Goal: Task Accomplishment & Management: Use online tool/utility

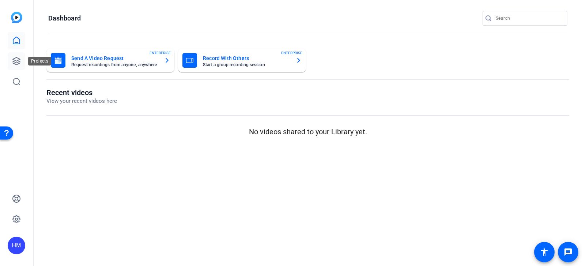
click at [19, 61] on icon at bounding box center [16, 60] width 7 height 7
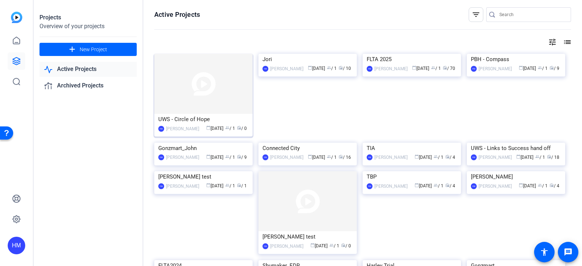
click at [221, 91] on img at bounding box center [203, 84] width 98 height 60
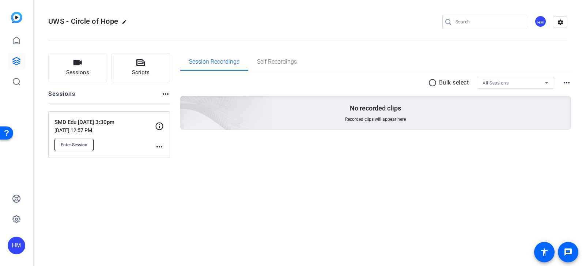
click at [84, 145] on span "Enter Session" at bounding box center [74, 145] width 27 height 6
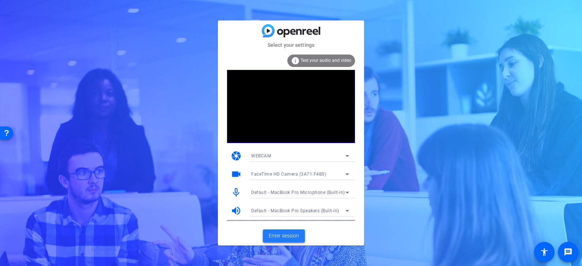
click at [294, 237] on span "Enter session" at bounding box center [284, 236] width 30 height 8
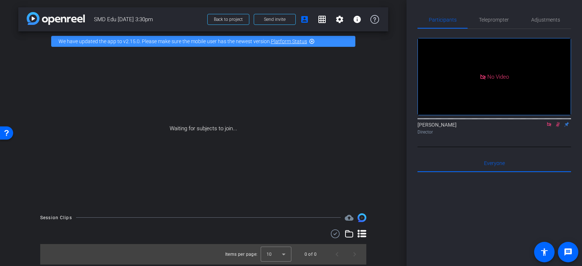
click at [550, 126] on icon at bounding box center [549, 124] width 4 height 4
click at [550, 127] on icon at bounding box center [549, 124] width 6 height 5
click at [548, 127] on icon at bounding box center [549, 124] width 6 height 5
click at [542, 127] on icon at bounding box center [541, 124] width 6 height 5
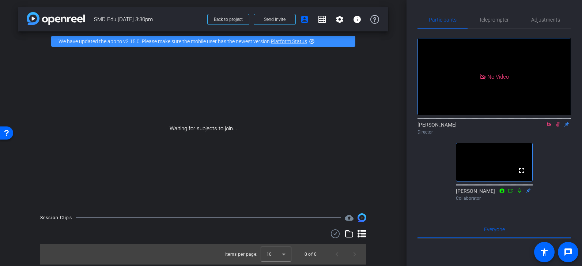
click at [555, 127] on icon at bounding box center [558, 124] width 6 height 5
click at [548, 127] on icon at bounding box center [549, 124] width 6 height 5
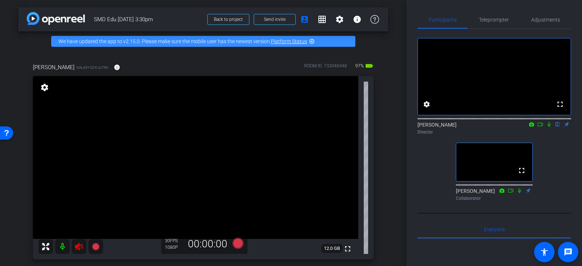
click at [80, 245] on icon at bounding box center [79, 246] width 8 height 7
click at [527, 20] on div "Adjustments" at bounding box center [545, 20] width 51 height 18
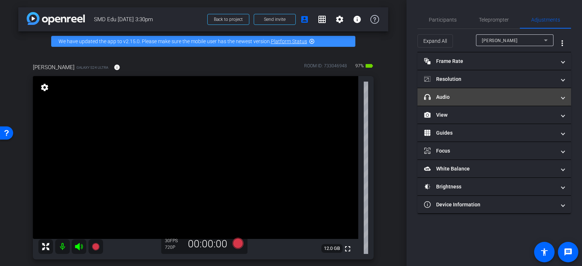
click at [429, 98] on icon at bounding box center [427, 97] width 7 height 6
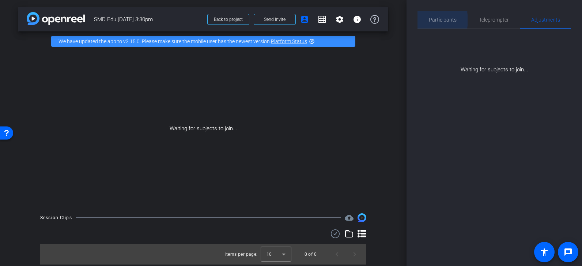
click at [424, 20] on div "Participants" at bounding box center [443, 20] width 50 height 18
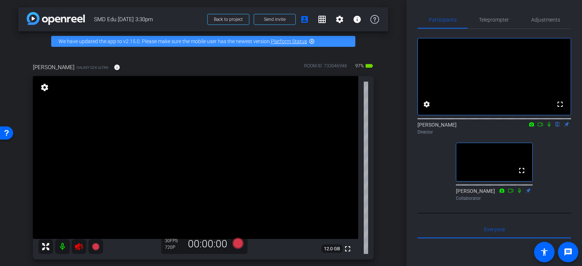
click at [77, 248] on icon at bounding box center [79, 246] width 9 height 9
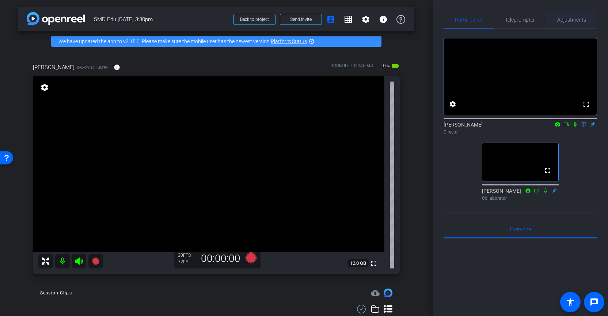
click at [572, 19] on span "Adjustments" at bounding box center [572, 19] width 29 height 5
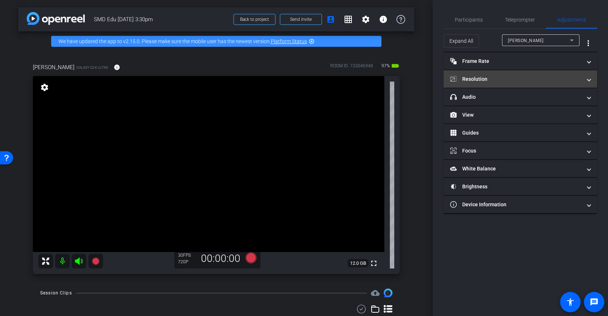
click at [512, 77] on mat-panel-title "Resolution" at bounding box center [516, 79] width 132 height 8
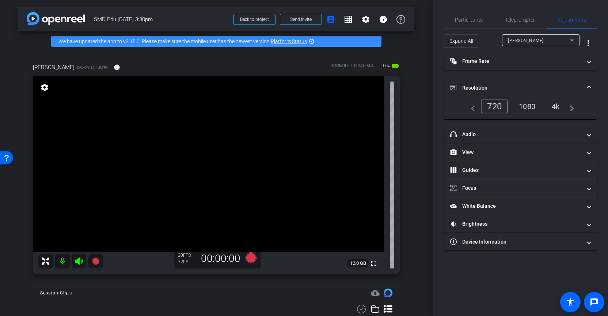
click at [556, 106] on div "4k" at bounding box center [556, 106] width 19 height 12
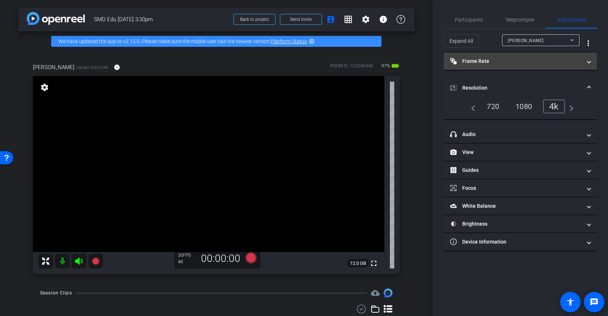
click at [582, 62] on span "Frame Rate Frame Rate" at bounding box center [518, 61] width 137 height 8
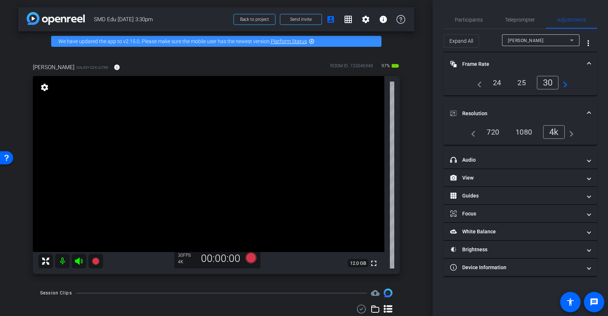
click at [494, 83] on div "24" at bounding box center [497, 82] width 19 height 12
click at [582, 63] on span at bounding box center [589, 64] width 3 height 8
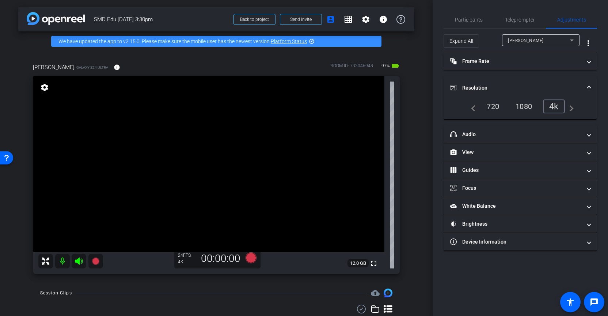
click at [582, 85] on span at bounding box center [589, 88] width 3 height 8
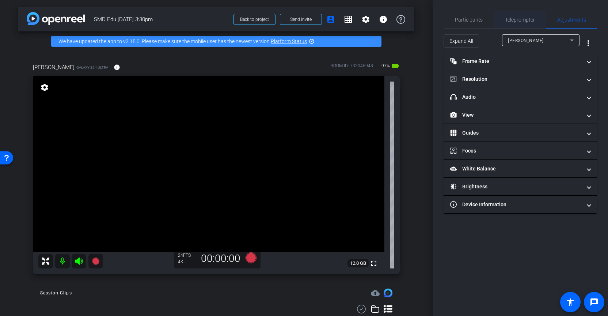
click at [519, 21] on span "Teleprompter" at bounding box center [520, 19] width 30 height 5
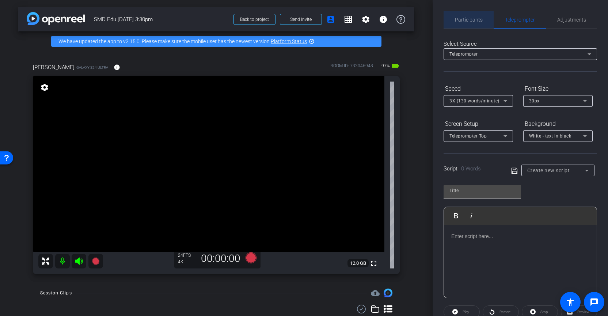
click at [475, 17] on span "Participants" at bounding box center [469, 19] width 28 height 5
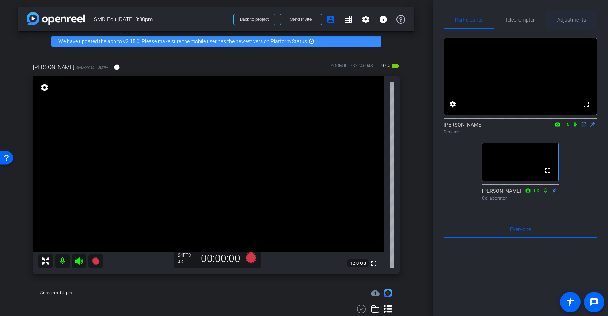
click at [570, 18] on span "Adjustments" at bounding box center [572, 19] width 29 height 5
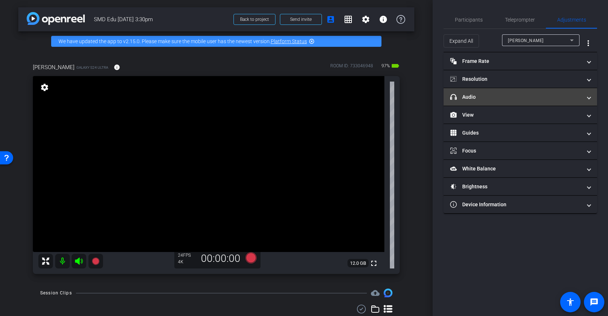
click at [546, 95] on mat-panel-title "headphone icon Audio" at bounding box center [516, 97] width 132 height 8
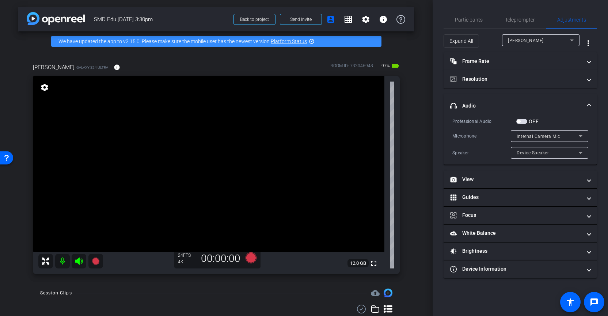
click at [582, 135] on icon at bounding box center [581, 136] width 9 height 9
click at [569, 120] on div at bounding box center [304, 158] width 608 height 316
click at [581, 152] on icon at bounding box center [581, 153] width 4 height 2
click at [582, 144] on div at bounding box center [304, 158] width 608 height 316
click at [582, 101] on mat-expansion-panel-header "headphone icon Audio" at bounding box center [521, 105] width 154 height 23
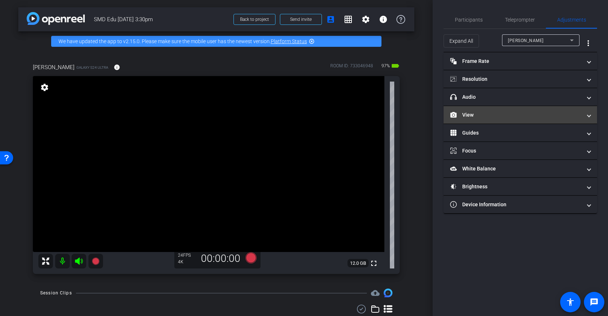
click at [582, 113] on span "View" at bounding box center [518, 115] width 137 height 8
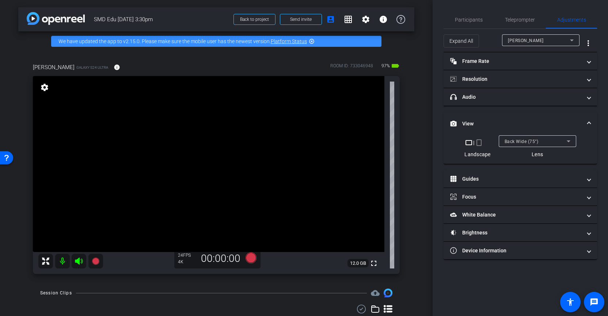
click at [582, 113] on mat-expansion-panel-header "View" at bounding box center [521, 123] width 154 height 23
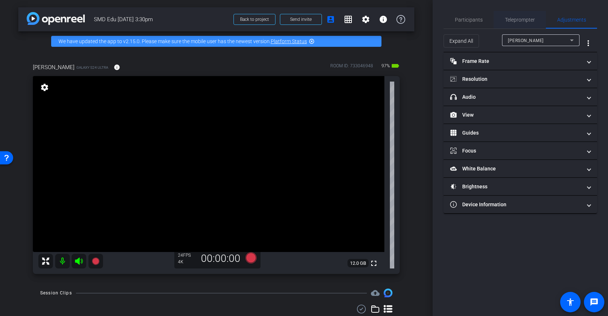
click at [524, 23] on span "Teleprompter" at bounding box center [520, 20] width 30 height 18
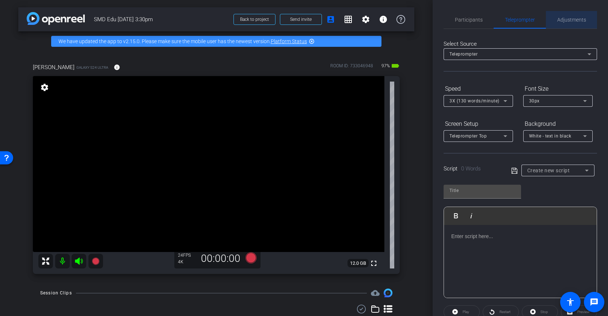
click at [562, 22] on span "Adjustments" at bounding box center [572, 19] width 29 height 5
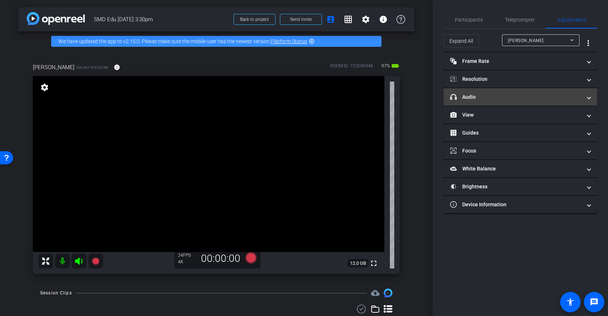
click at [572, 98] on mat-panel-title "headphone icon Audio" at bounding box center [516, 97] width 132 height 8
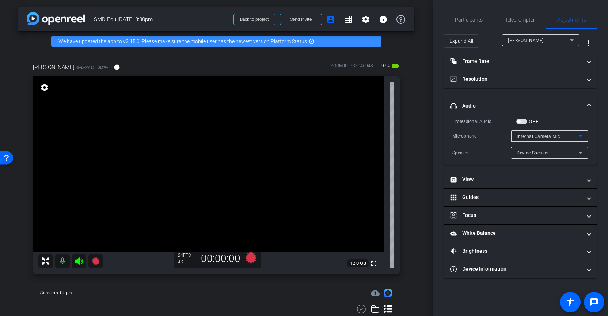
click at [577, 135] on icon at bounding box center [581, 136] width 9 height 9
click at [576, 135] on div at bounding box center [304, 158] width 608 height 316
click at [478, 19] on span "Participants" at bounding box center [469, 19] width 28 height 5
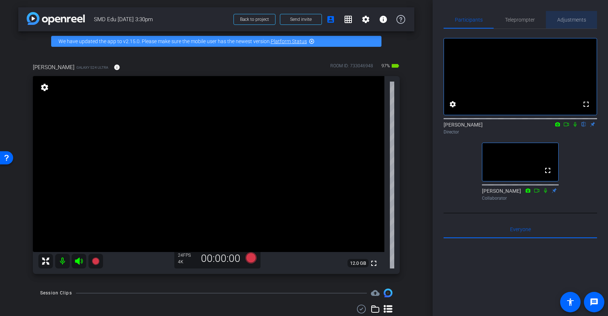
click at [582, 18] on span "Adjustments" at bounding box center [572, 19] width 29 height 5
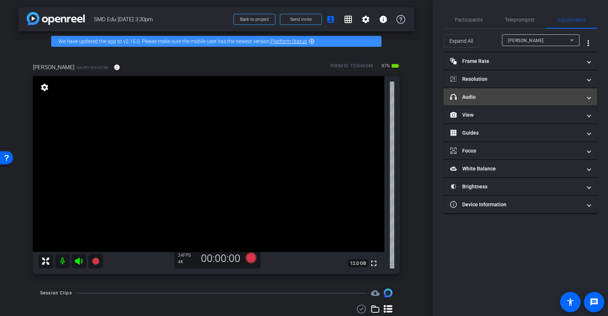
click at [582, 96] on span "headphone icon Audio" at bounding box center [518, 97] width 137 height 8
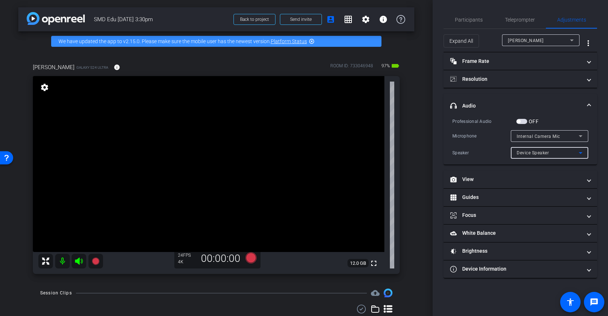
click at [582, 153] on icon at bounding box center [581, 152] width 9 height 9
click at [582, 153] on div at bounding box center [304, 158] width 608 height 316
click at [582, 135] on icon at bounding box center [581, 136] width 9 height 9
click at [582, 135] on div at bounding box center [304, 158] width 608 height 316
click at [556, 117] on mat-expansion-panel-header "headphone icon Audio" at bounding box center [521, 105] width 154 height 23
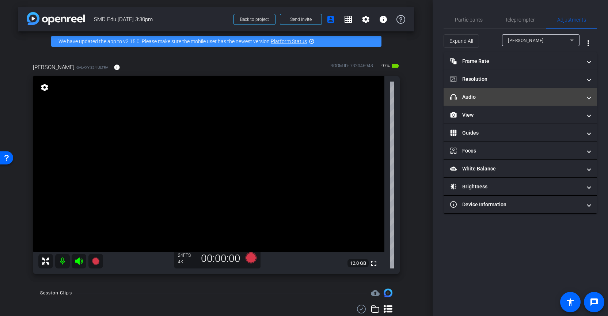
click at [582, 98] on span "headphone icon Audio" at bounding box center [518, 97] width 137 height 8
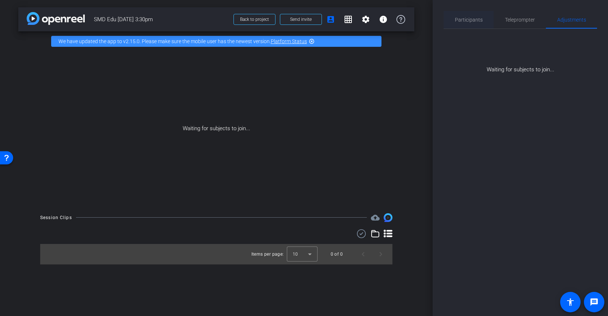
click at [468, 21] on span "Participants" at bounding box center [469, 19] width 28 height 5
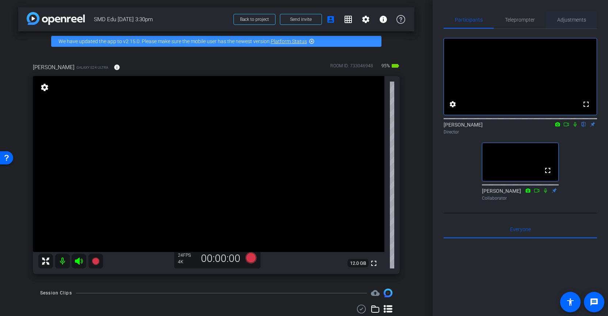
click at [577, 20] on span "Adjustments" at bounding box center [572, 19] width 29 height 5
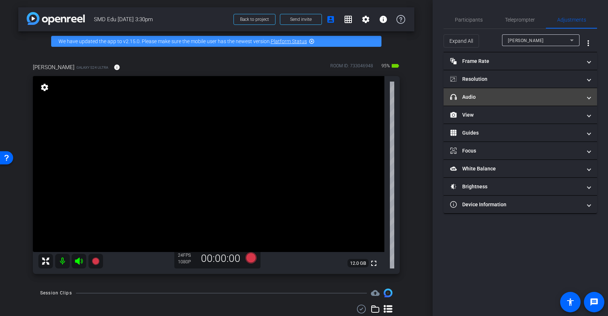
click at [582, 97] on span "headphone icon Audio" at bounding box center [518, 97] width 137 height 8
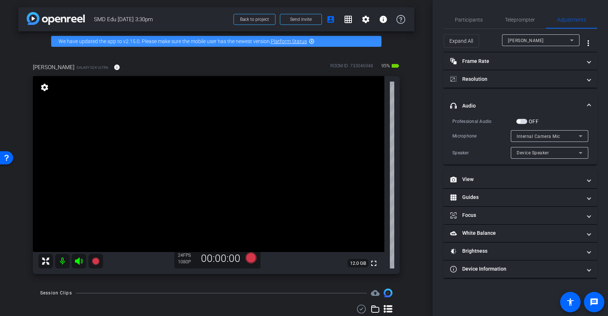
click at [581, 137] on icon at bounding box center [581, 136] width 9 height 9
click at [581, 137] on div at bounding box center [304, 158] width 608 height 316
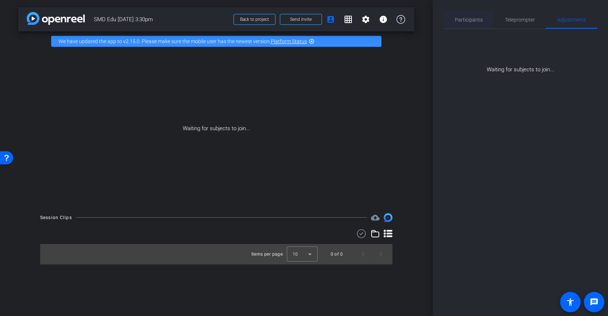
click at [469, 21] on span "Participants" at bounding box center [469, 19] width 28 height 5
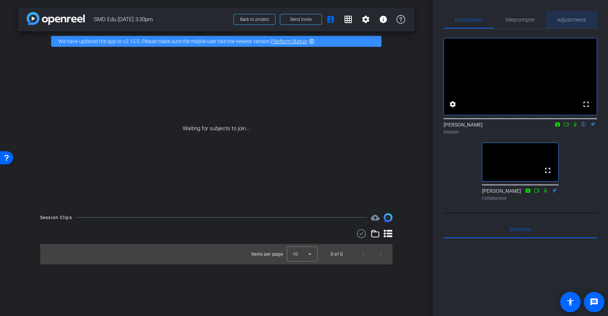
click at [575, 19] on span "Adjustments" at bounding box center [572, 19] width 29 height 5
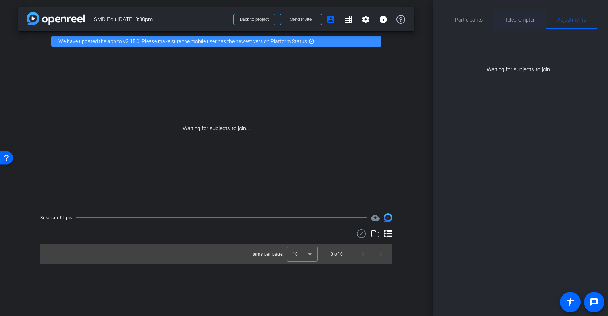
click at [522, 22] on span "Teleprompter" at bounding box center [520, 19] width 30 height 5
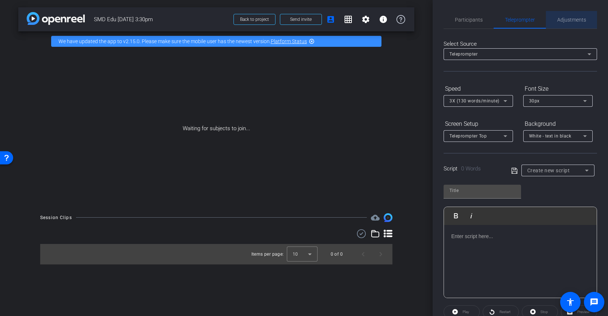
click at [568, 21] on span "Adjustments" at bounding box center [572, 19] width 29 height 5
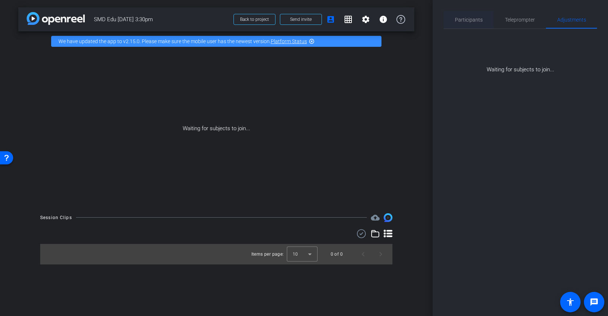
click at [479, 18] on span "Participants" at bounding box center [469, 19] width 28 height 5
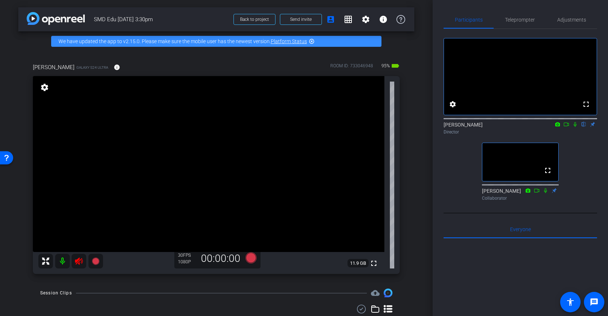
click at [79, 264] on icon at bounding box center [79, 261] width 9 height 9
click at [571, 19] on span "Adjustments" at bounding box center [572, 19] width 29 height 5
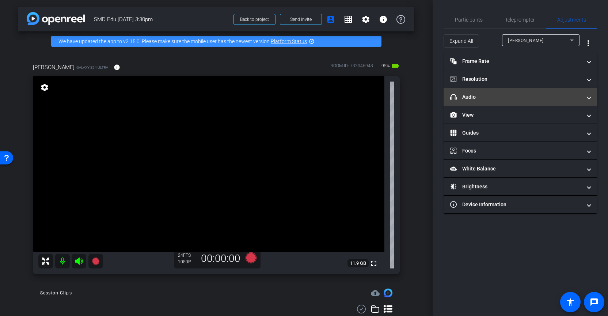
click at [504, 97] on mat-panel-title "headphone icon Audio" at bounding box center [516, 97] width 132 height 8
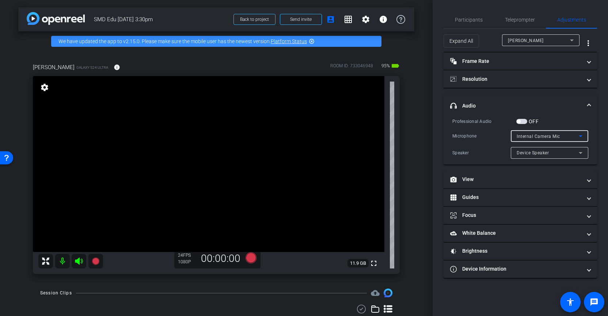
click at [561, 136] on div "Internal Camera Mic" at bounding box center [548, 136] width 62 height 9
click at [559, 125] on div at bounding box center [304, 158] width 608 height 316
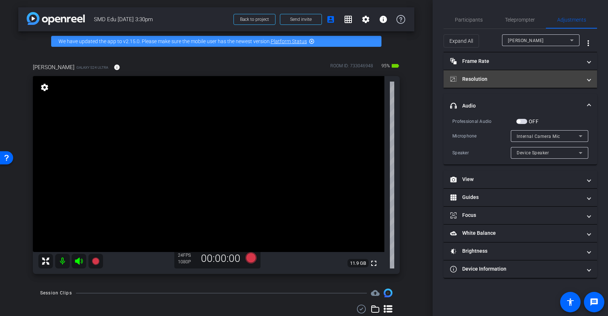
click at [507, 76] on mat-panel-title "Resolution" at bounding box center [516, 79] width 132 height 8
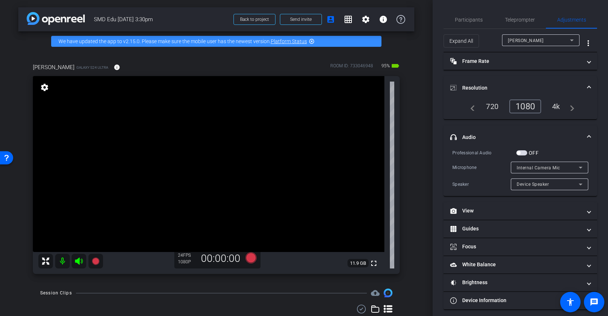
click at [555, 106] on div "4k" at bounding box center [556, 106] width 19 height 12
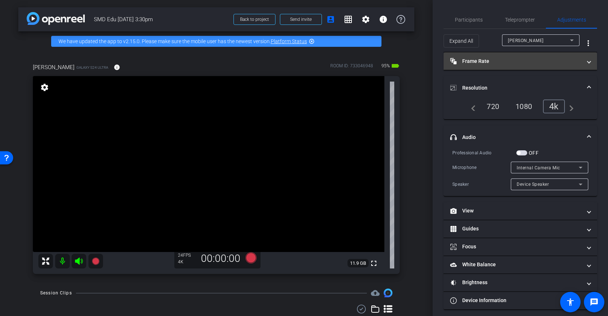
click at [500, 62] on mat-panel-title "Frame Rate Frame Rate" at bounding box center [516, 61] width 132 height 8
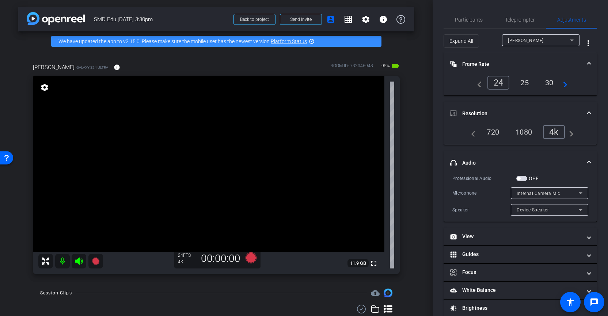
click at [498, 81] on div "24" at bounding box center [499, 83] width 22 height 14
click at [582, 62] on span "Frame Rate Frame Rate" at bounding box center [518, 64] width 137 height 8
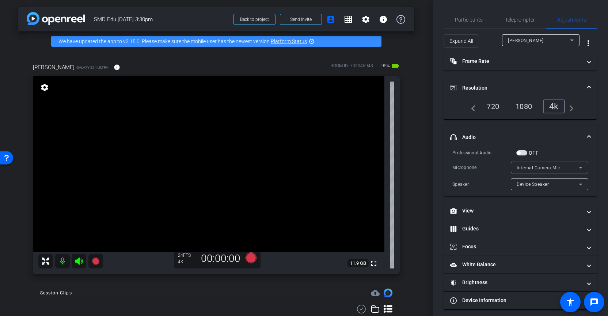
click at [582, 82] on mat-expansion-panel-header "Resolution" at bounding box center [521, 87] width 154 height 23
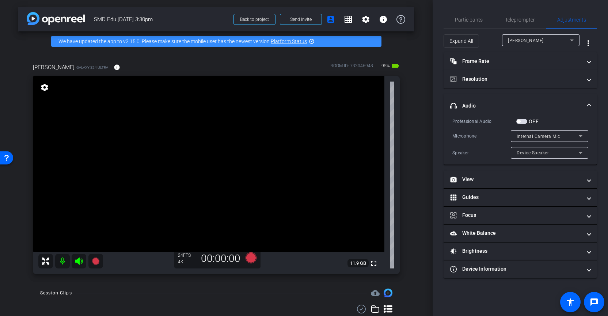
click at [582, 103] on span at bounding box center [589, 106] width 3 height 8
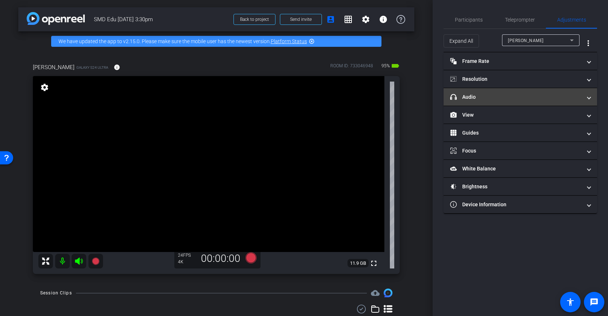
click at [582, 95] on span at bounding box center [589, 97] width 3 height 8
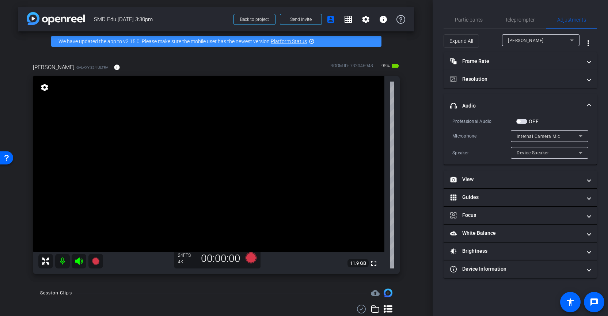
click at [579, 134] on icon at bounding box center [581, 136] width 9 height 9
click at [578, 122] on div at bounding box center [304, 158] width 608 height 316
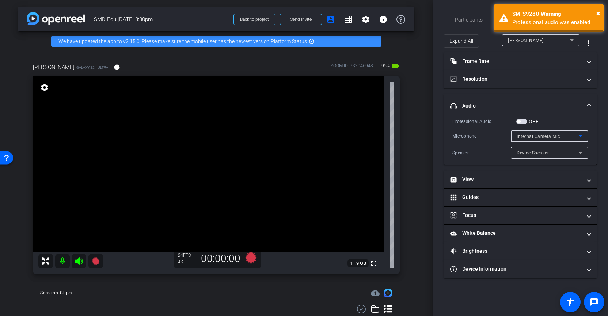
click at [582, 137] on icon at bounding box center [581, 136] width 9 height 9
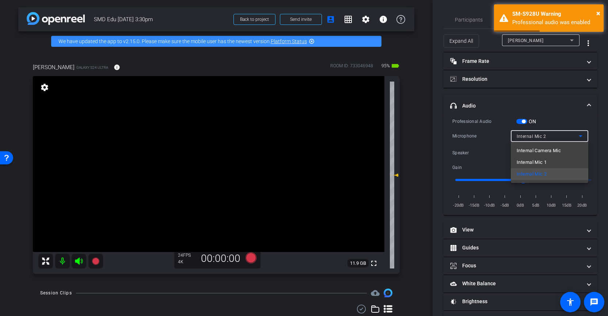
click at [551, 112] on div at bounding box center [304, 158] width 608 height 316
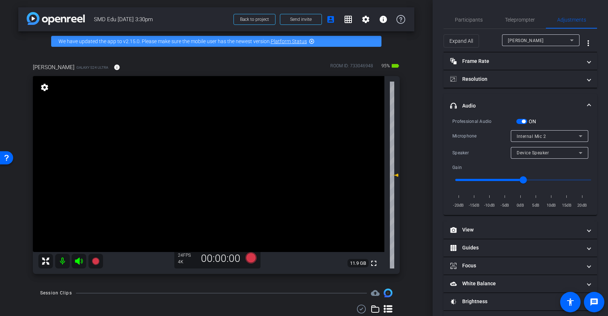
click at [524, 121] on span "button" at bounding box center [524, 122] width 4 height 4
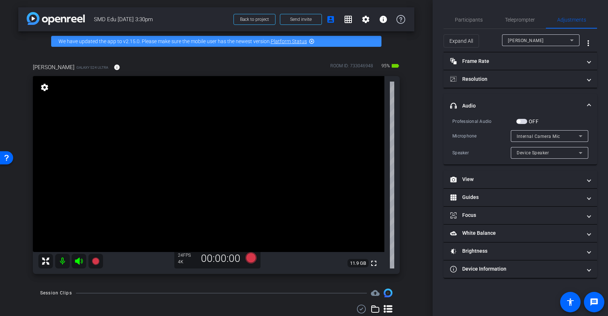
click at [571, 134] on div "Internal Camera Mic" at bounding box center [548, 136] width 62 height 9
click at [562, 118] on div at bounding box center [304, 158] width 608 height 316
click at [580, 135] on icon at bounding box center [581, 136] width 9 height 9
click at [582, 105] on div at bounding box center [304, 158] width 608 height 316
click at [582, 104] on span at bounding box center [589, 106] width 3 height 8
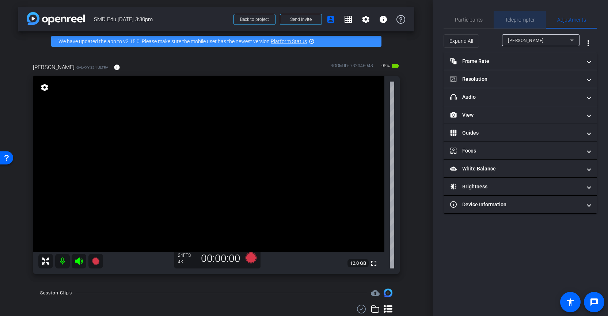
click at [524, 22] on span "Teleprompter" at bounding box center [520, 19] width 30 height 5
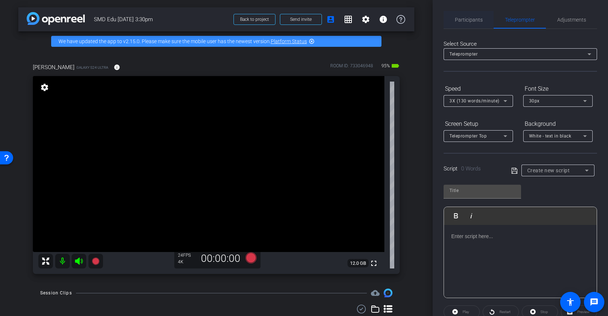
click at [475, 21] on span "Participants" at bounding box center [469, 19] width 28 height 5
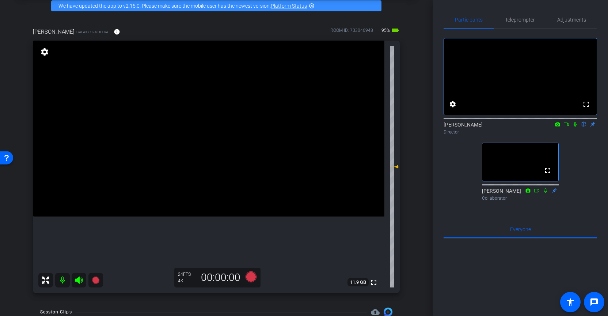
scroll to position [43, 0]
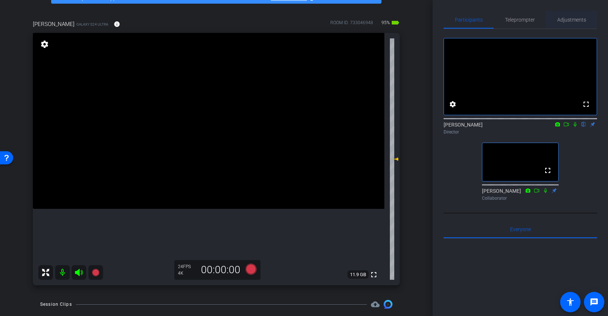
click at [572, 19] on span "Adjustments" at bounding box center [572, 19] width 29 height 5
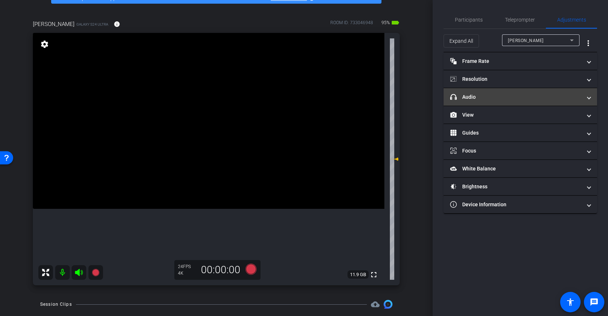
click at [525, 96] on mat-panel-title "headphone icon Audio" at bounding box center [516, 97] width 132 height 8
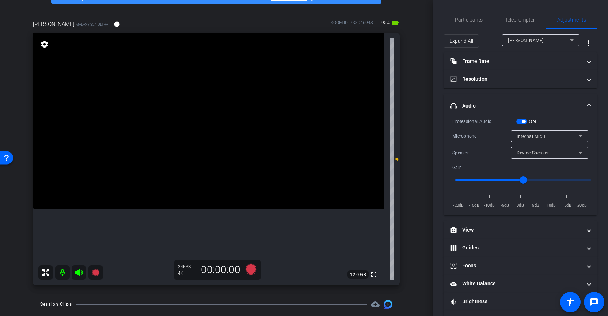
click at [582, 104] on span "headphone icon Audio" at bounding box center [518, 106] width 137 height 8
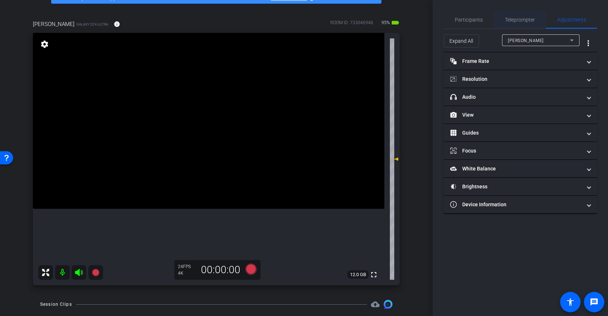
click at [526, 18] on span "Teleprompter" at bounding box center [520, 19] width 30 height 5
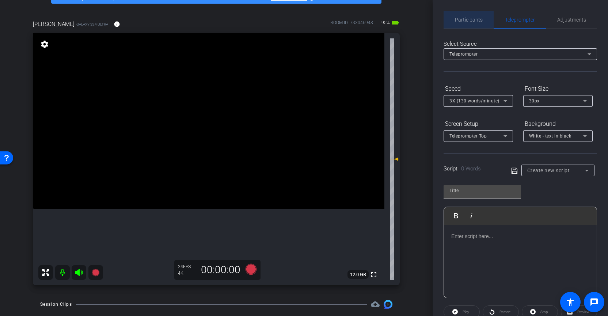
click at [470, 19] on span "Participants" at bounding box center [469, 19] width 28 height 5
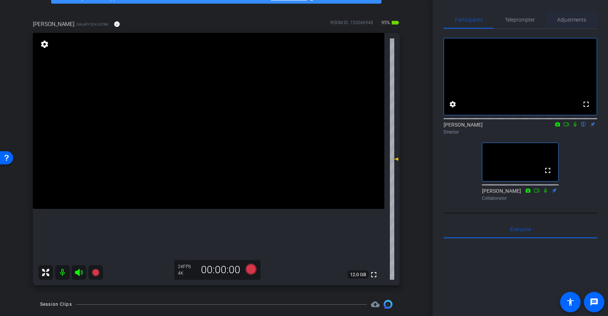
click at [567, 21] on span "Adjustments" at bounding box center [572, 19] width 29 height 5
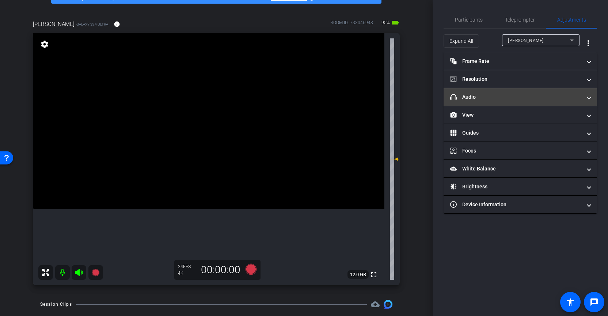
click at [582, 97] on span "headphone icon Audio" at bounding box center [518, 97] width 137 height 8
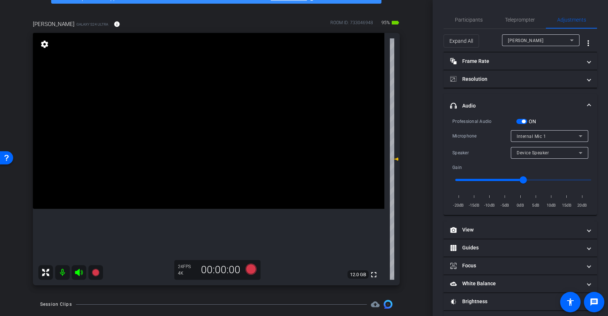
click at [582, 97] on mat-expansion-panel-header "headphone icon Audio" at bounding box center [521, 105] width 154 height 23
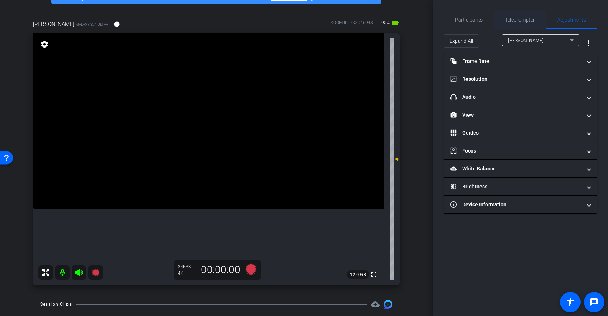
click at [523, 19] on span "Teleprompter" at bounding box center [520, 19] width 30 height 5
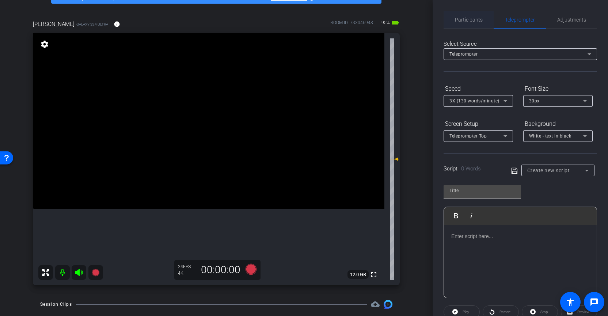
click at [472, 19] on span "Participants" at bounding box center [469, 19] width 28 height 5
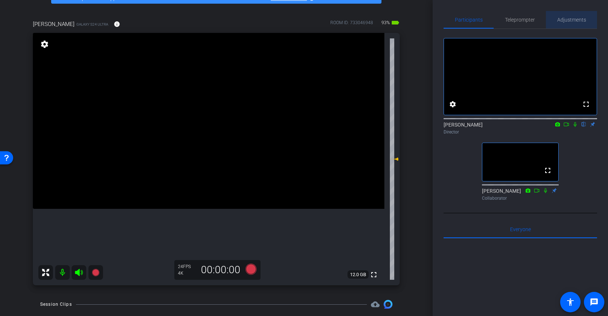
click at [580, 19] on span "Adjustments" at bounding box center [572, 19] width 29 height 5
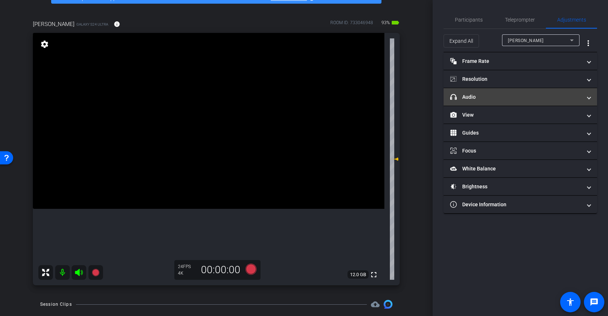
click at [582, 97] on span at bounding box center [589, 97] width 3 height 8
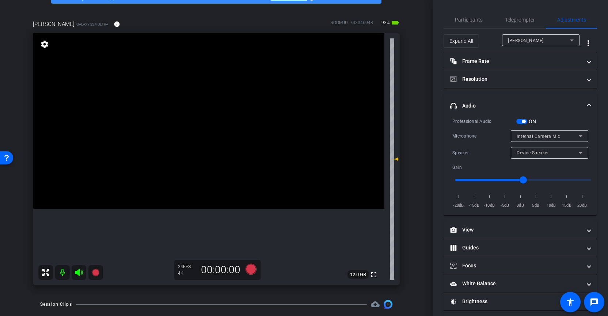
click at [582, 97] on mat-expansion-panel-header "headphone icon Audio" at bounding box center [521, 105] width 154 height 23
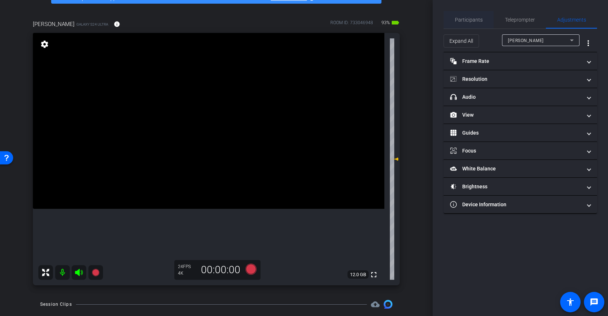
click at [475, 20] on span "Participants" at bounding box center [469, 19] width 28 height 5
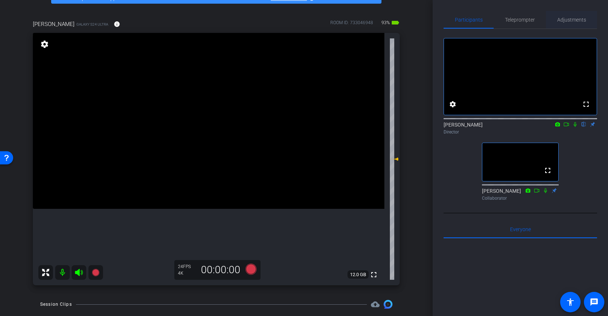
click at [569, 20] on span "Adjustments" at bounding box center [572, 19] width 29 height 5
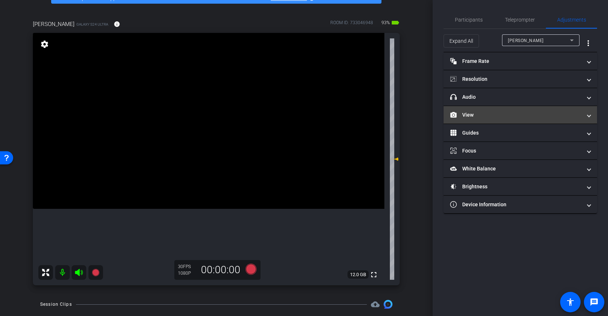
click at [582, 116] on span at bounding box center [589, 115] width 3 height 8
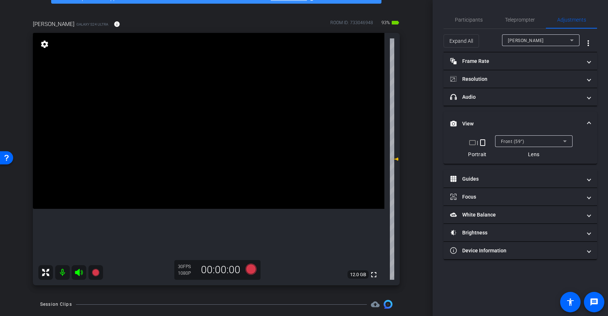
click at [472, 143] on mat-icon "crop_landscape" at bounding box center [472, 142] width 9 height 9
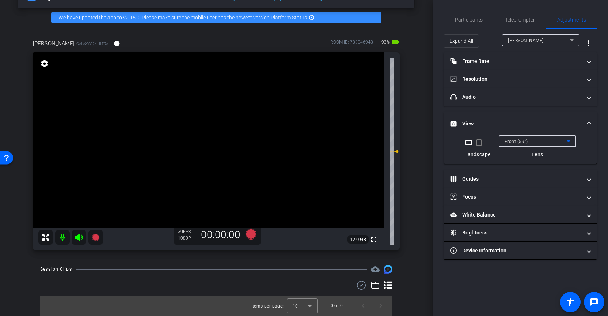
click at [569, 142] on icon at bounding box center [569, 141] width 9 height 9
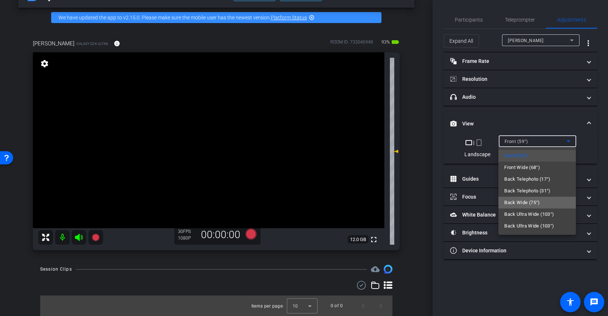
click at [548, 207] on mat-option "Back Wide (75°)" at bounding box center [538, 203] width 78 height 12
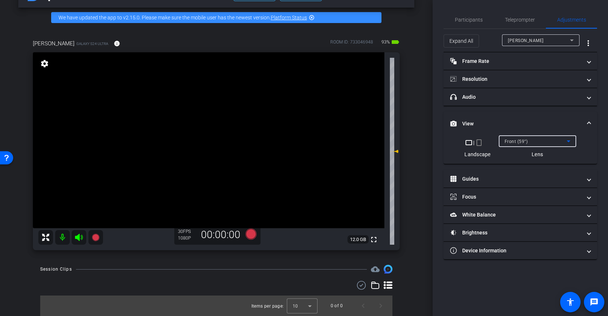
click at [570, 141] on icon at bounding box center [569, 141] width 9 height 9
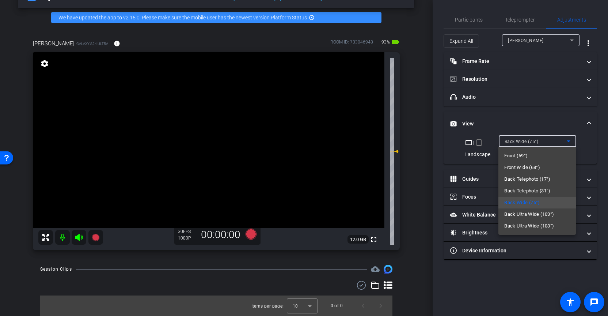
click at [545, 124] on div at bounding box center [304, 158] width 608 height 316
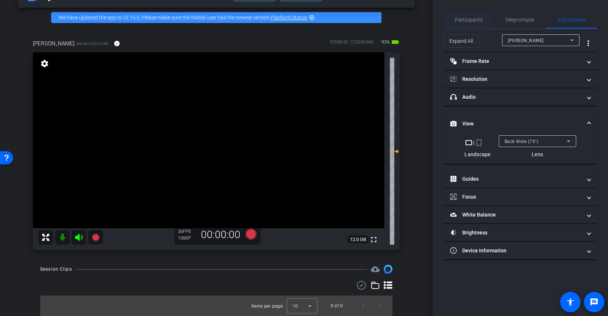
click at [479, 22] on span "Participants" at bounding box center [469, 19] width 28 height 5
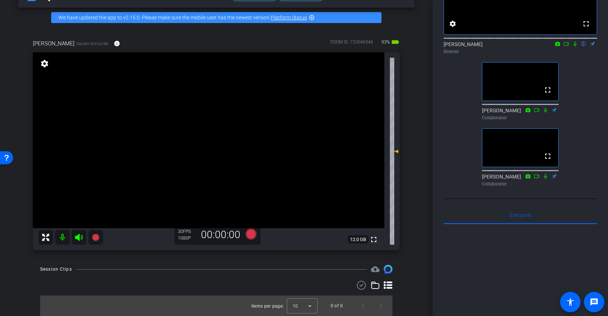
scroll to position [0, 0]
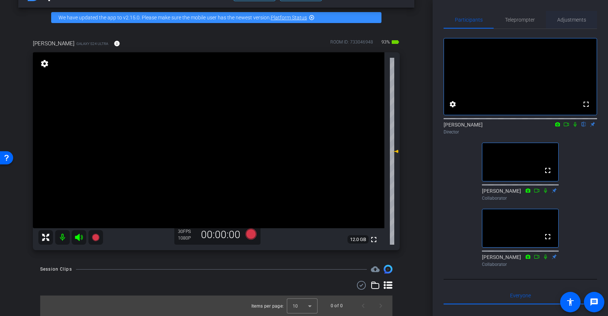
click at [565, 20] on span "Adjustments" at bounding box center [572, 19] width 29 height 5
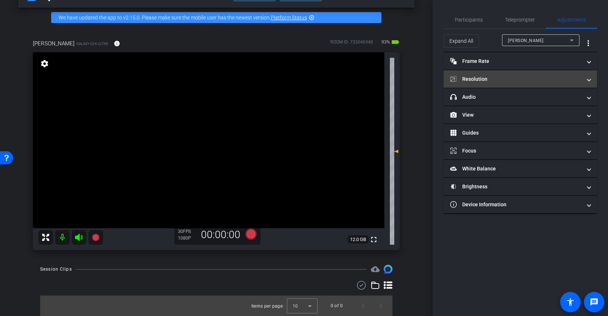
click at [531, 80] on mat-panel-title "Resolution" at bounding box center [516, 79] width 132 height 8
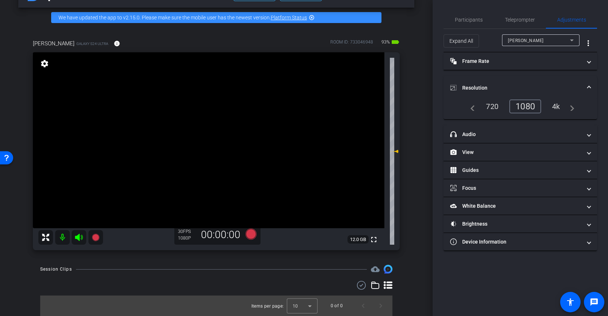
click at [550, 103] on div "4k" at bounding box center [556, 106] width 19 height 12
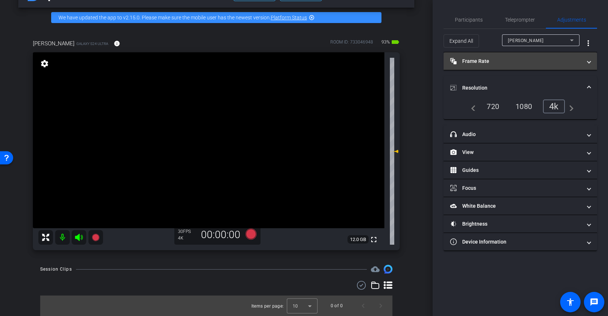
click at [502, 63] on mat-panel-title "Frame Rate Frame Rate" at bounding box center [516, 61] width 132 height 8
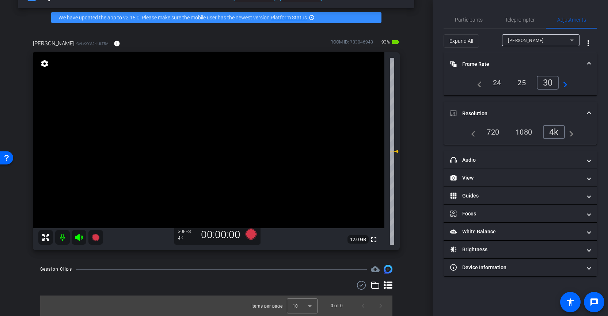
click at [495, 80] on div "24" at bounding box center [497, 82] width 19 height 12
click at [476, 21] on span "Participants" at bounding box center [469, 19] width 28 height 5
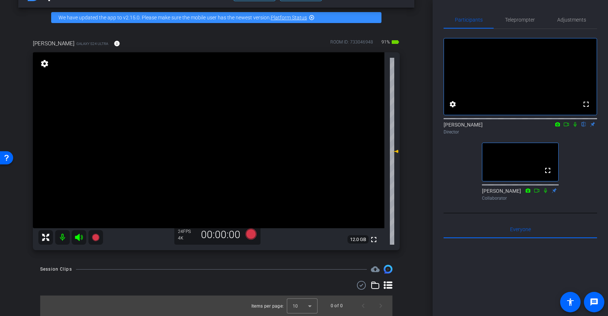
click at [575, 127] on icon at bounding box center [575, 124] width 3 height 5
click at [576, 127] on icon at bounding box center [576, 124] width 6 height 5
click at [252, 234] on icon at bounding box center [251, 234] width 11 height 11
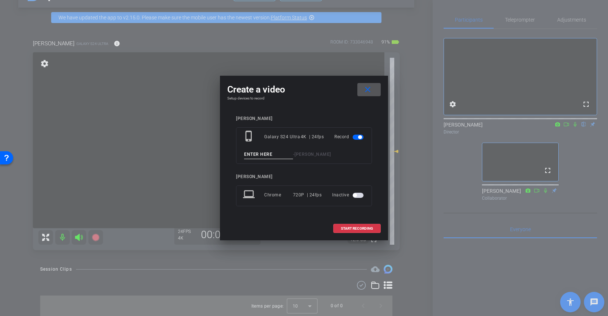
click at [264, 155] on input at bounding box center [268, 154] width 49 height 9
type input "r"
type input "test"
click at [367, 228] on span "START RECORDING" at bounding box center [357, 229] width 32 height 4
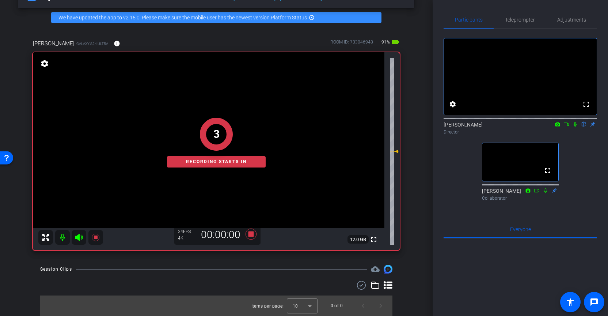
scroll to position [40, 0]
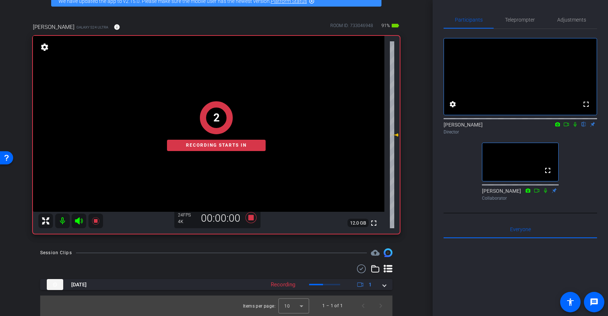
click at [193, 90] on div "2 Recording starts in" at bounding box center [216, 125] width 367 height 215
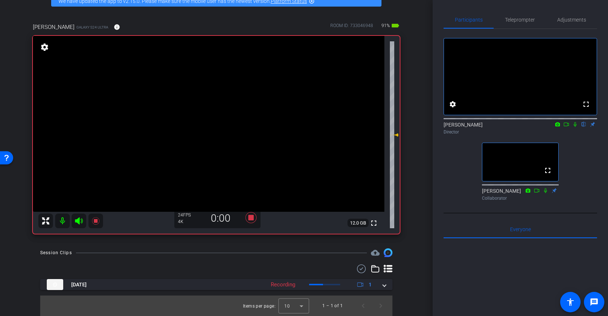
click at [196, 87] on video at bounding box center [209, 124] width 352 height 176
click at [251, 219] on icon at bounding box center [251, 217] width 11 height 11
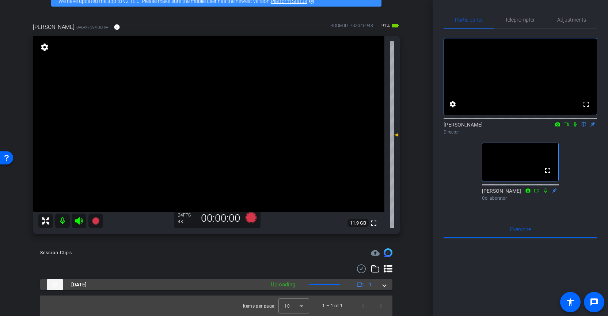
click at [385, 265] on span at bounding box center [384, 285] width 3 height 8
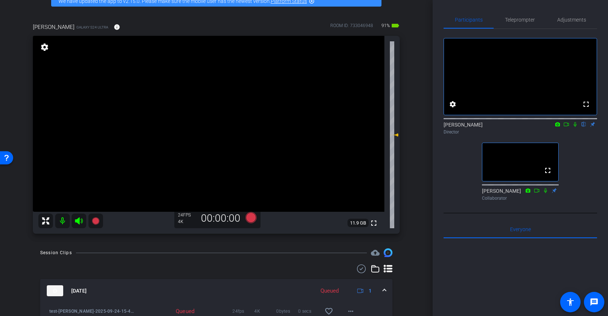
scroll to position [78, 0]
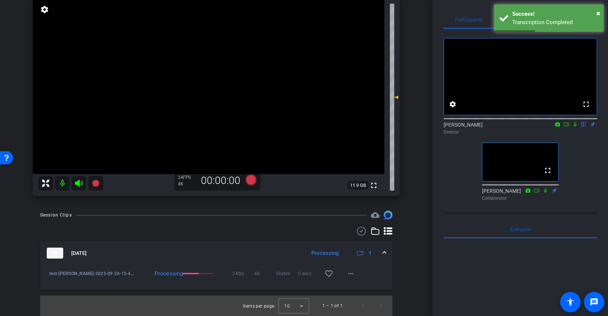
click at [577, 127] on icon at bounding box center [576, 124] width 6 height 5
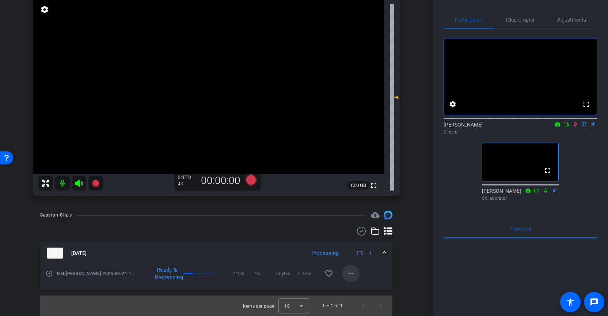
click at [351, 265] on mat-icon "more_horiz" at bounding box center [351, 273] width 9 height 9
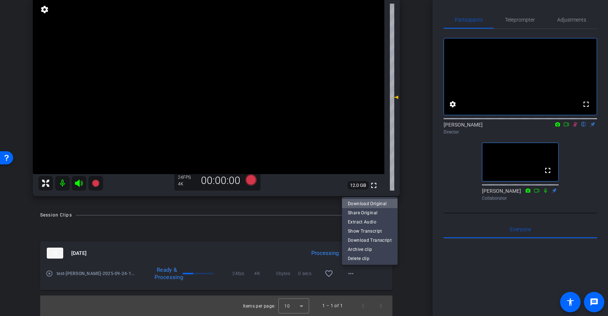
click at [384, 203] on span "Download Original" at bounding box center [370, 203] width 44 height 9
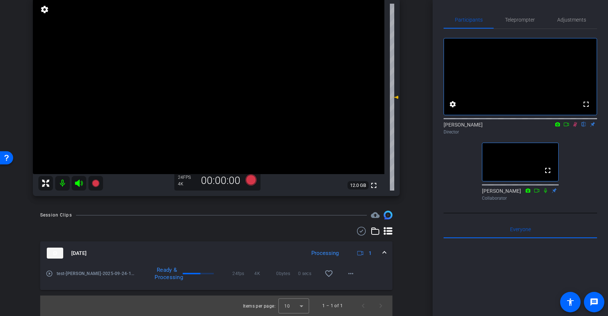
click at [576, 127] on icon at bounding box center [576, 124] width 6 height 5
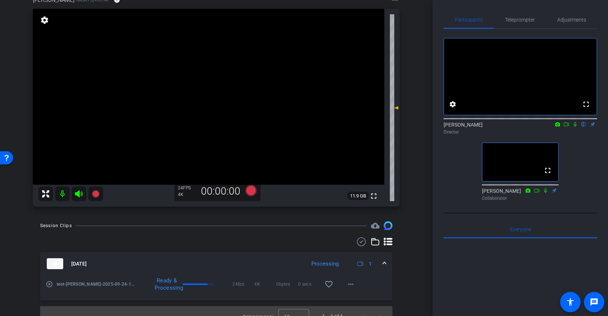
scroll to position [70, 0]
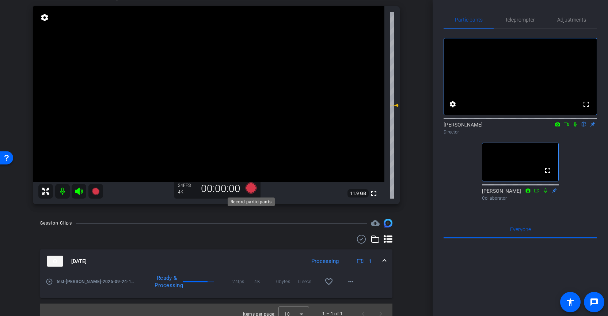
click at [250, 188] on icon at bounding box center [251, 187] width 11 height 11
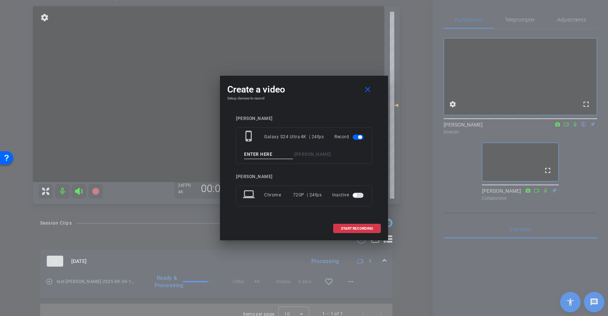
click at [269, 158] on input at bounding box center [268, 154] width 49 height 9
type input "1"
click at [370, 88] on mat-icon "close" at bounding box center [367, 89] width 9 height 9
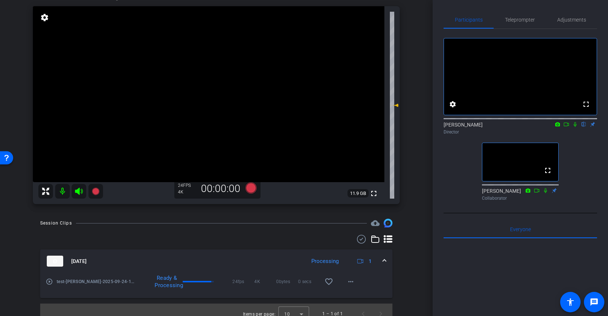
click at [576, 127] on icon at bounding box center [576, 124] width 6 height 5
click at [250, 188] on icon at bounding box center [251, 187] width 11 height 11
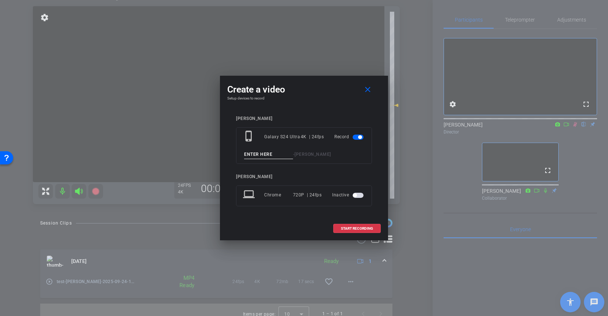
click at [263, 153] on input at bounding box center [268, 154] width 49 height 9
type input "1"
click at [365, 90] on mat-icon "close" at bounding box center [367, 89] width 9 height 9
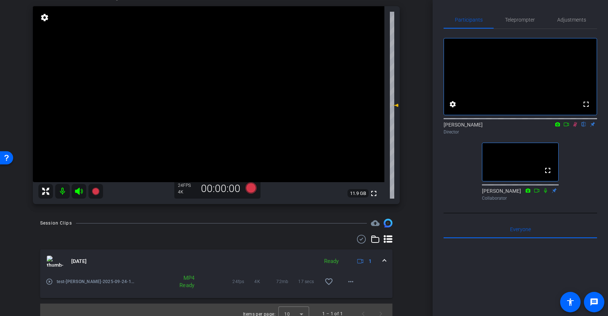
click at [573, 127] on icon at bounding box center [576, 124] width 6 height 5
click at [575, 127] on icon at bounding box center [575, 124] width 3 height 5
click at [252, 187] on icon at bounding box center [251, 187] width 11 height 11
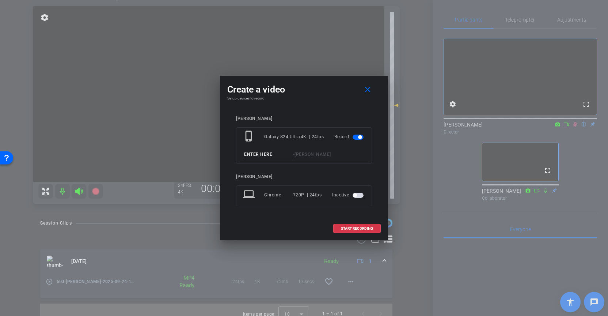
click at [255, 151] on input at bounding box center [268, 154] width 49 height 9
type input "1"
click at [367, 90] on mat-icon "close" at bounding box center [367, 89] width 9 height 9
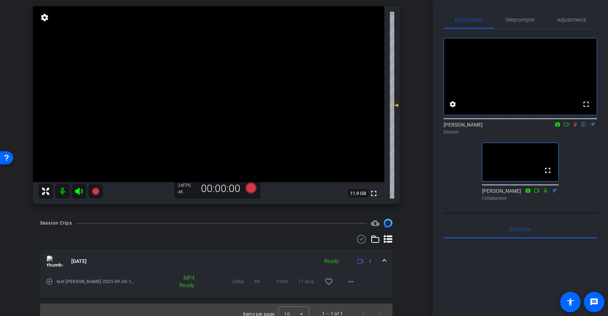
click at [574, 127] on icon at bounding box center [576, 124] width 4 height 5
click at [250, 188] on icon at bounding box center [251, 187] width 11 height 11
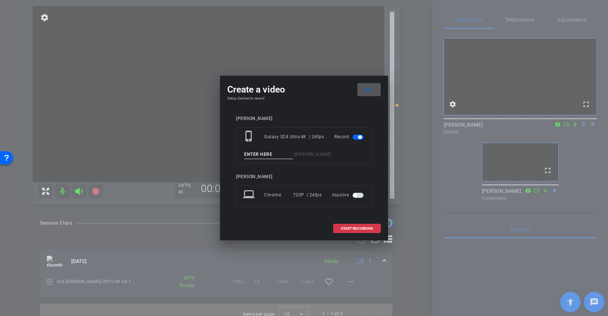
click at [252, 154] on input at bounding box center [268, 154] width 49 height 9
type input "1"
click at [361, 227] on span "START RECORDING" at bounding box center [357, 229] width 32 height 4
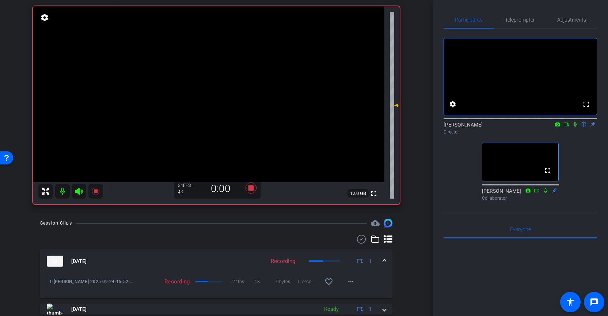
click at [198, 57] on video at bounding box center [209, 94] width 352 height 176
click at [576, 127] on icon at bounding box center [576, 124] width 6 height 5
click at [193, 58] on video at bounding box center [209, 94] width 352 height 176
click at [191, 59] on video at bounding box center [209, 94] width 352 height 176
click at [199, 64] on div at bounding box center [191, 59] width 18 height 18
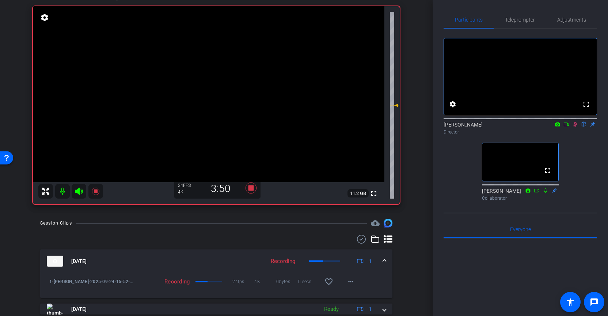
click at [200, 59] on video at bounding box center [209, 94] width 352 height 176
click at [250, 190] on icon at bounding box center [251, 187] width 11 height 11
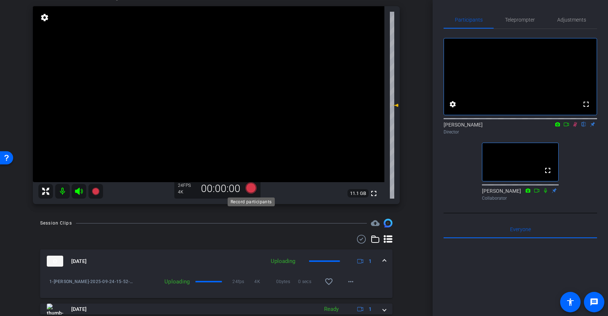
click at [250, 189] on icon at bounding box center [251, 187] width 11 height 11
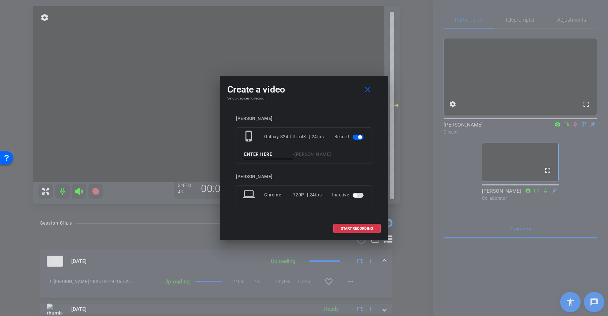
click at [275, 150] on input at bounding box center [268, 154] width 49 height 9
type input "1"
type input "2"
click at [366, 227] on span "START RECORDING" at bounding box center [357, 229] width 32 height 4
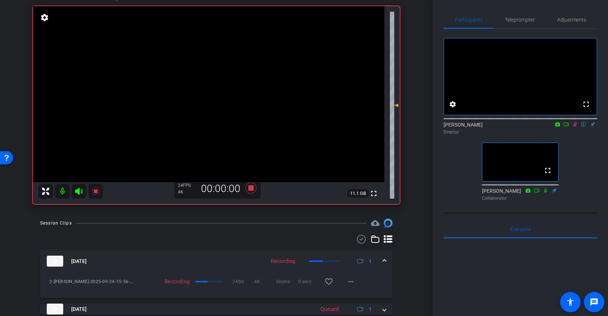
click at [195, 57] on video at bounding box center [209, 94] width 352 height 176
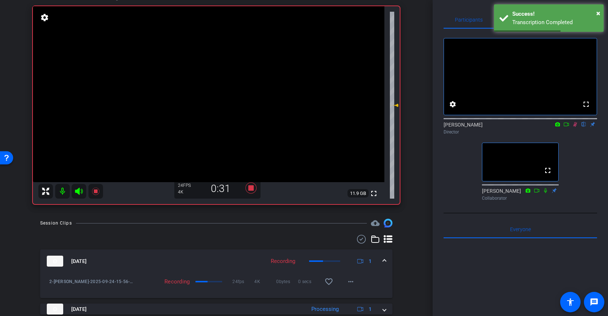
click at [190, 54] on video at bounding box center [209, 94] width 352 height 176
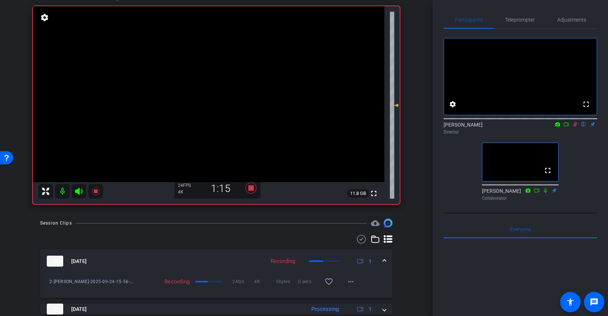
click at [194, 59] on video at bounding box center [209, 94] width 352 height 176
click at [187, 57] on video at bounding box center [209, 94] width 352 height 176
click at [198, 57] on video at bounding box center [209, 94] width 352 height 176
click at [199, 58] on video at bounding box center [209, 94] width 352 height 176
click at [193, 60] on video at bounding box center [209, 94] width 352 height 176
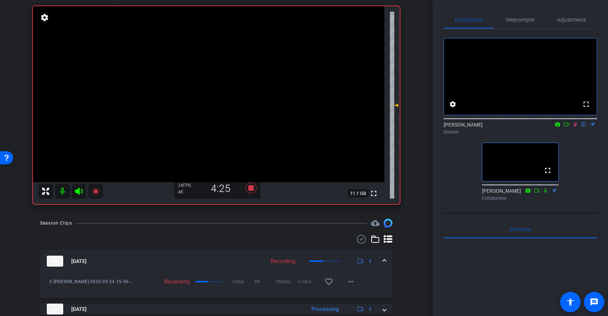
click at [203, 57] on video at bounding box center [209, 94] width 352 height 176
click at [186, 52] on video at bounding box center [209, 94] width 352 height 176
click at [200, 56] on video at bounding box center [209, 94] width 352 height 176
click at [250, 188] on icon at bounding box center [251, 187] width 11 height 11
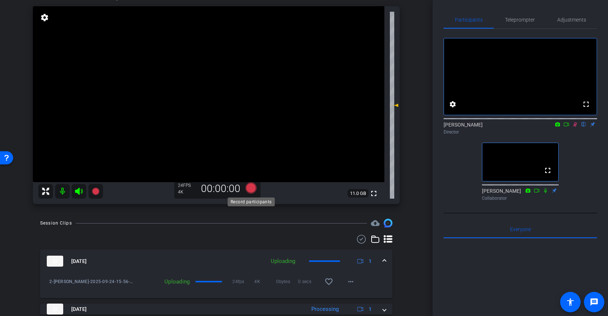
click at [252, 189] on icon at bounding box center [251, 187] width 11 height 11
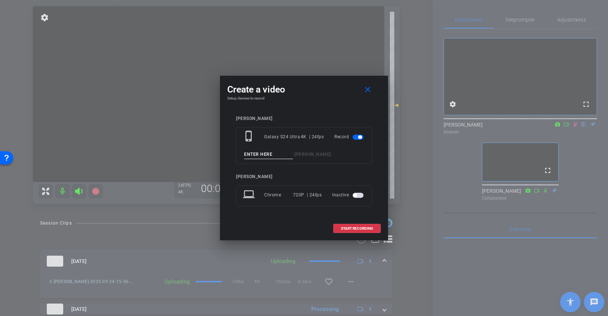
click at [255, 157] on input at bounding box center [268, 154] width 49 height 9
type input "3"
click at [353, 227] on span "START RECORDING" at bounding box center [357, 229] width 32 height 4
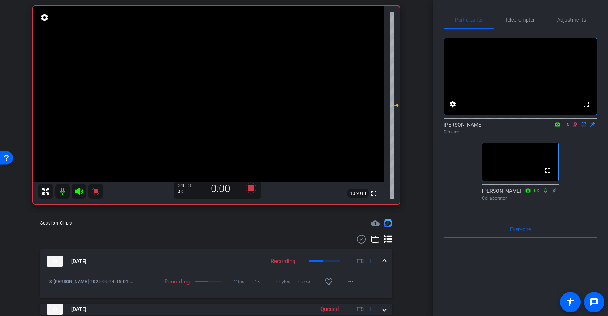
click at [190, 56] on video at bounding box center [209, 94] width 352 height 176
click at [201, 60] on video at bounding box center [209, 94] width 352 height 176
click at [193, 57] on video at bounding box center [209, 94] width 352 height 176
click at [187, 60] on video at bounding box center [209, 94] width 352 height 176
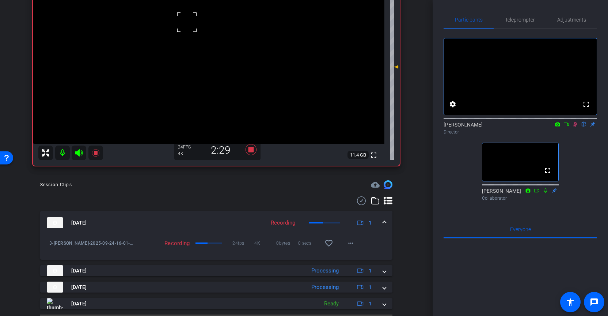
scroll to position [127, 0]
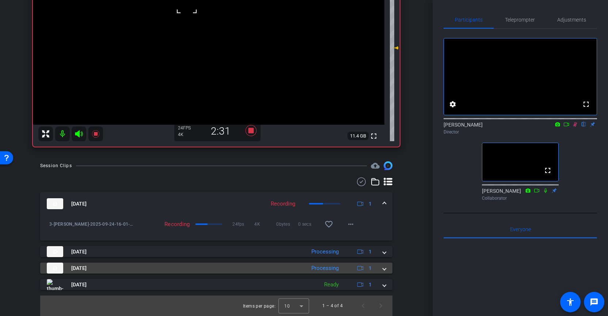
click at [384, 265] on span at bounding box center [384, 268] width 3 height 8
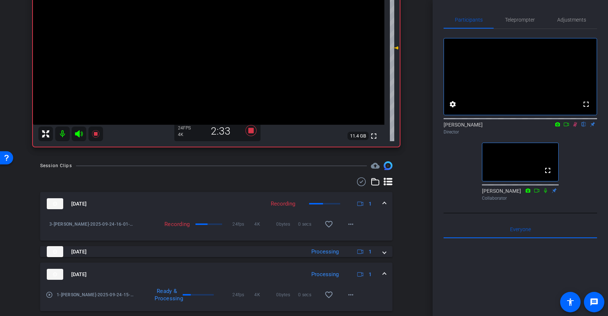
click at [384, 265] on mat-expansion-panel-header "[DATE] Processing 1" at bounding box center [216, 274] width 352 height 23
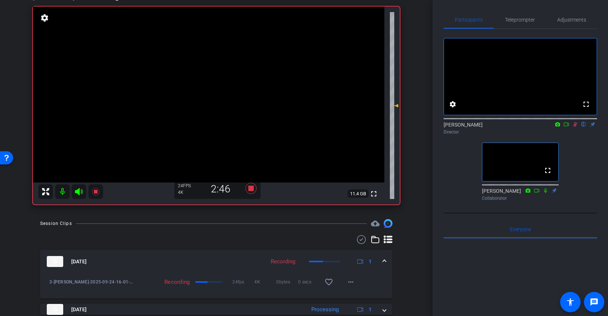
scroll to position [0, 0]
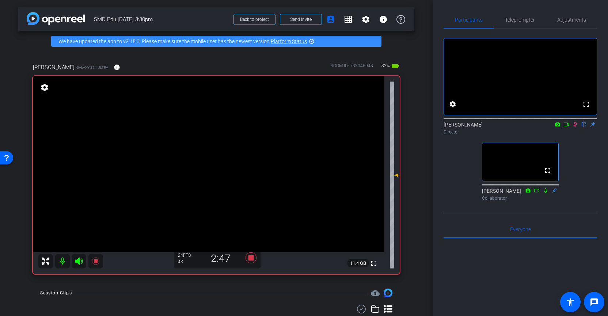
click at [184, 127] on video at bounding box center [209, 164] width 352 height 176
click at [199, 129] on video at bounding box center [209, 164] width 352 height 176
click at [183, 128] on video at bounding box center [209, 164] width 352 height 176
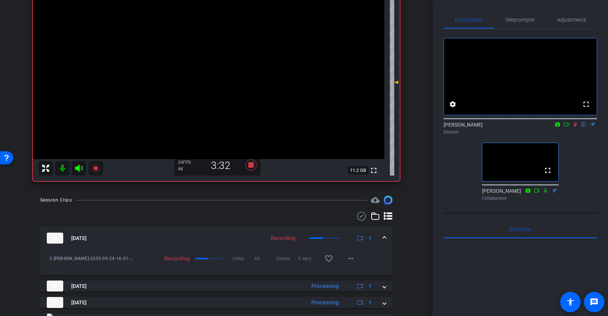
scroll to position [95, 0]
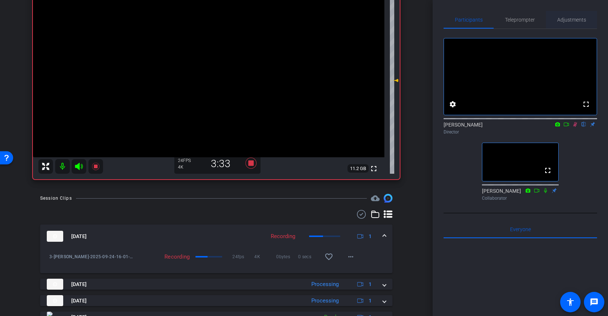
click at [571, 19] on span "Adjustments" at bounding box center [572, 19] width 29 height 5
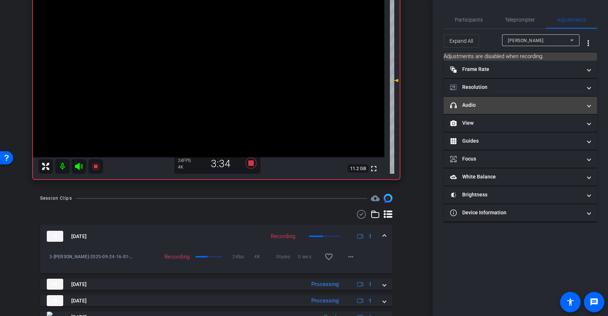
click at [582, 105] on span at bounding box center [589, 105] width 3 height 8
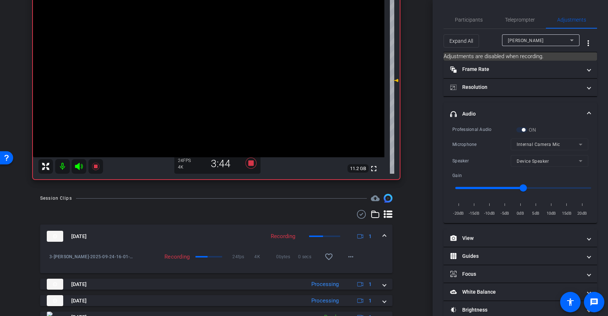
click at [582, 111] on span at bounding box center [589, 114] width 3 height 8
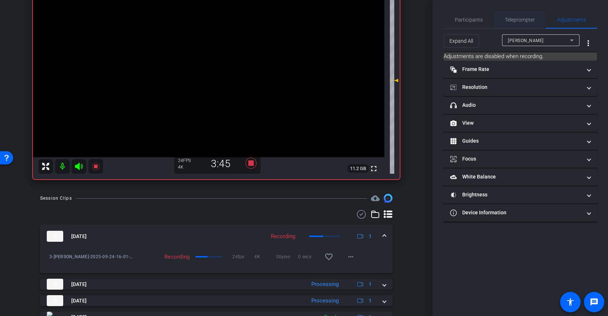
click at [523, 18] on span "Teleprompter" at bounding box center [520, 19] width 30 height 5
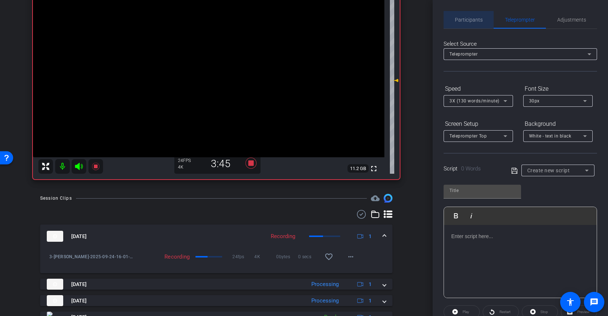
click at [470, 19] on span "Participants" at bounding box center [469, 19] width 28 height 5
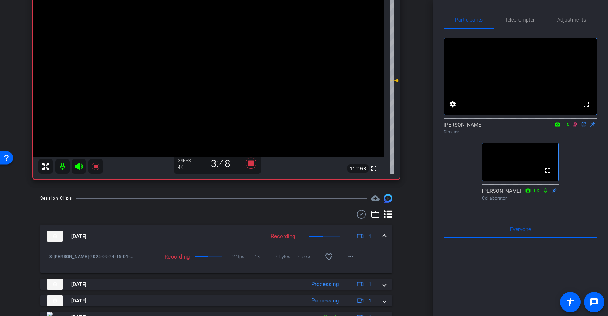
click at [199, 34] on video at bounding box center [209, 69] width 352 height 176
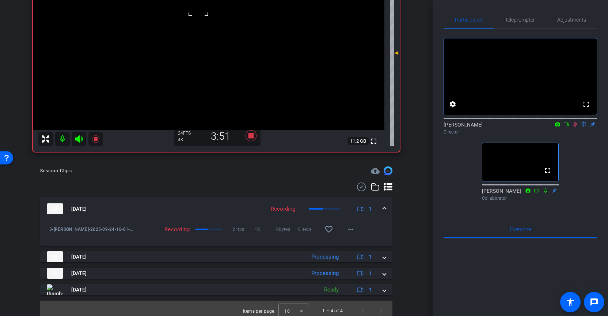
scroll to position [127, 0]
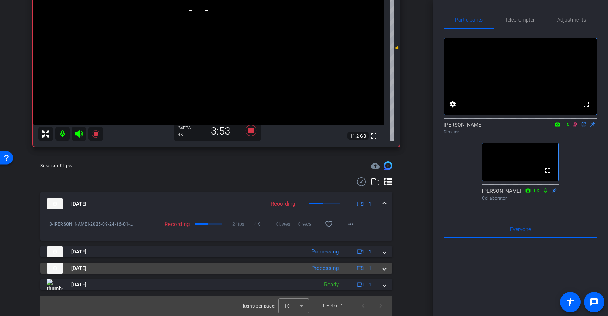
click at [385, 265] on span at bounding box center [384, 268] width 3 height 8
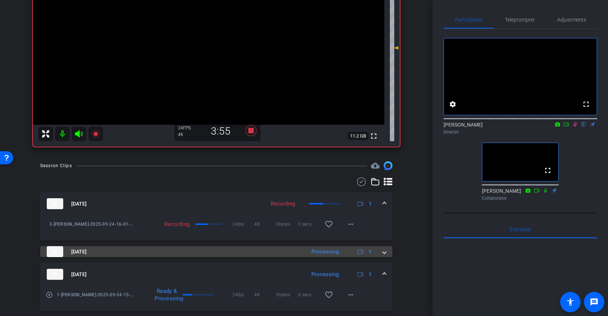
click at [384, 253] on span at bounding box center [384, 252] width 3 height 8
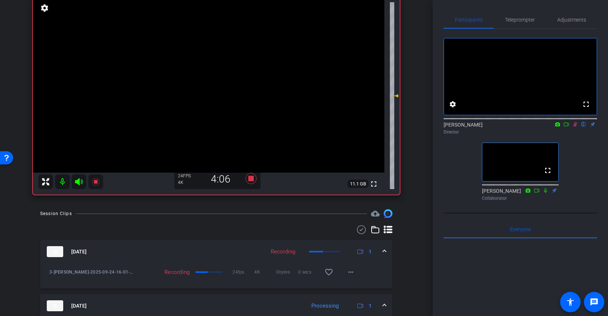
scroll to position [66, 0]
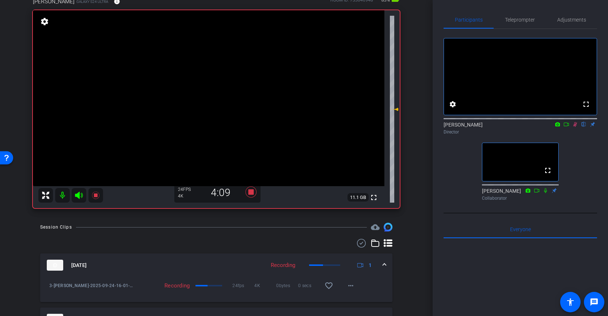
click at [201, 61] on video at bounding box center [209, 98] width 352 height 176
click at [189, 65] on video at bounding box center [209, 98] width 352 height 176
click at [198, 59] on div at bounding box center [189, 66] width 18 height 18
click at [206, 62] on video at bounding box center [209, 98] width 352 height 176
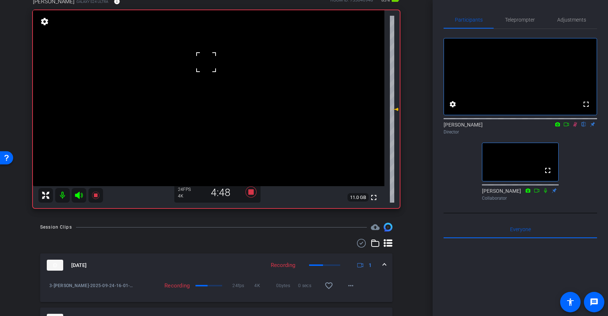
click at [197, 58] on div at bounding box center [206, 62] width 18 height 18
click at [194, 61] on video at bounding box center [209, 98] width 352 height 176
click at [201, 64] on video at bounding box center [209, 98] width 352 height 176
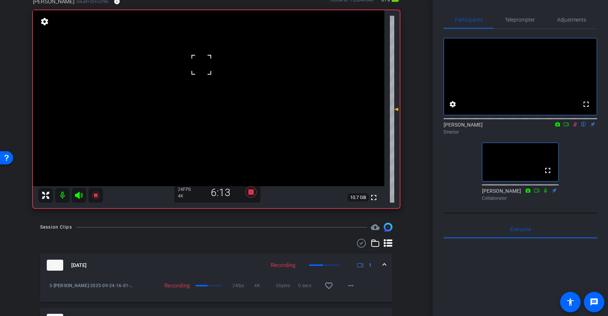
click at [195, 61] on div at bounding box center [201, 65] width 18 height 18
click at [251, 192] on icon at bounding box center [251, 191] width 11 height 11
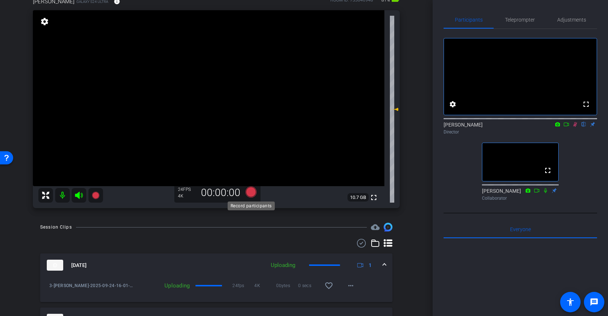
click at [251, 191] on icon at bounding box center [251, 191] width 11 height 11
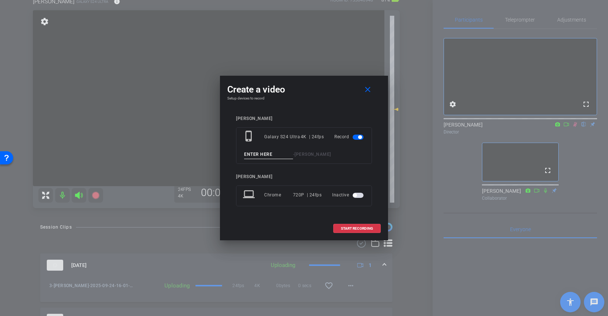
click at [258, 155] on input at bounding box center [268, 154] width 49 height 9
type input "4"
click at [369, 227] on span "START RECORDING" at bounding box center [357, 229] width 32 height 4
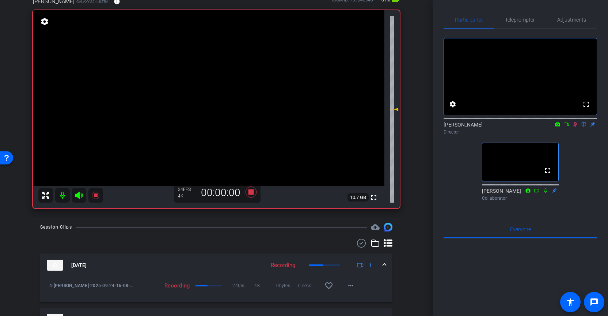
click at [197, 64] on video at bounding box center [209, 98] width 352 height 176
click at [196, 64] on video at bounding box center [209, 98] width 352 height 176
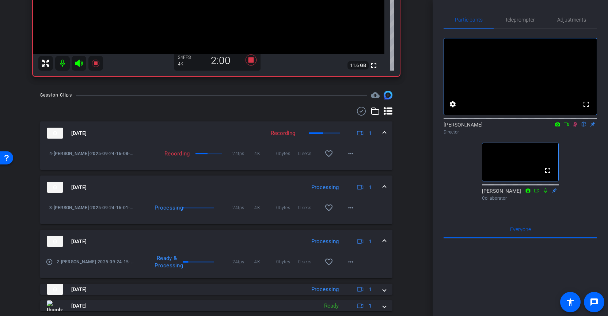
scroll to position [219, 0]
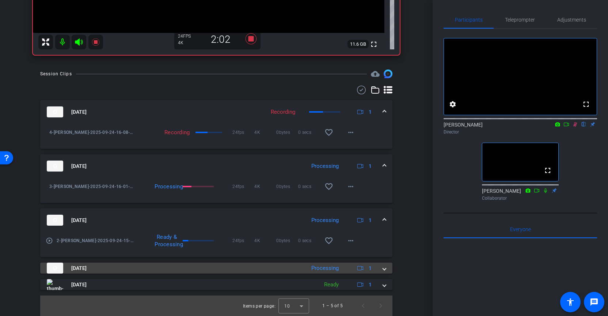
click at [384, 265] on span at bounding box center [384, 268] width 3 height 8
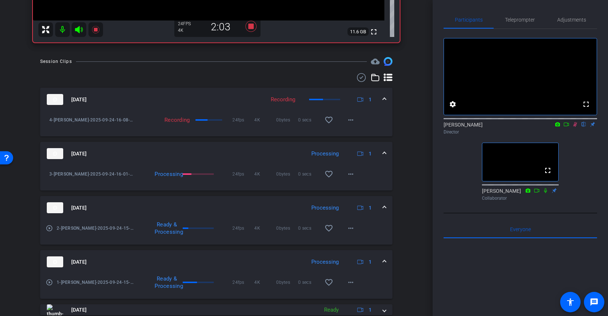
scroll to position [233, 0]
click at [354, 265] on mat-icon "more_horiz" at bounding box center [351, 281] width 9 height 9
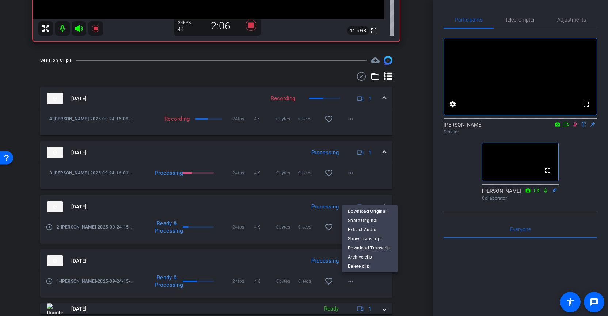
click at [409, 265] on div at bounding box center [304, 158] width 608 height 316
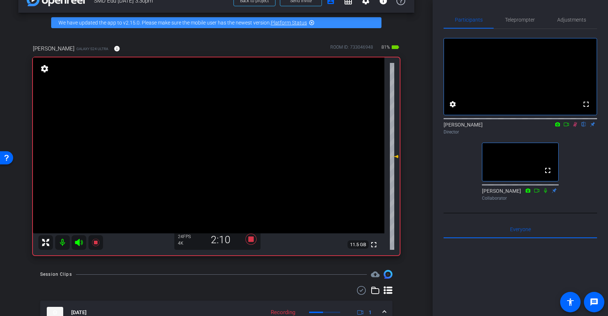
scroll to position [9, 0]
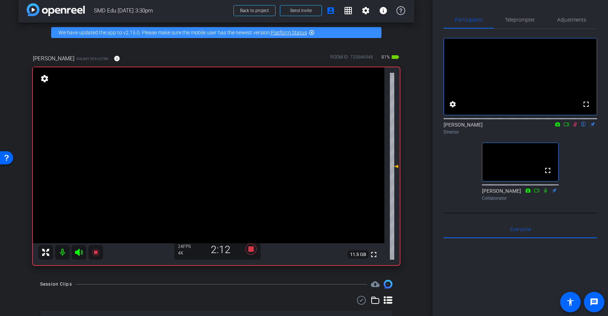
click at [197, 121] on video at bounding box center [209, 155] width 352 height 176
click at [203, 121] on video at bounding box center [209, 155] width 352 height 176
click at [188, 119] on video at bounding box center [209, 155] width 352 height 176
click at [575, 127] on icon at bounding box center [576, 124] width 6 height 5
click at [188, 122] on video at bounding box center [209, 155] width 352 height 176
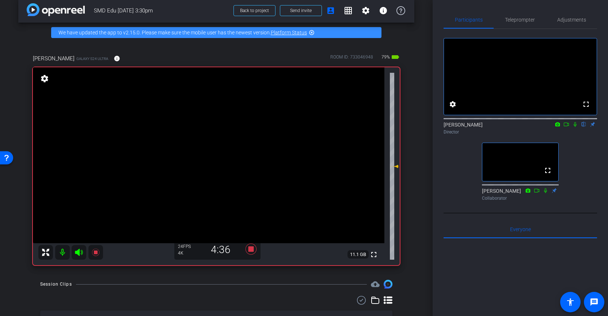
click at [192, 119] on video at bounding box center [209, 155] width 352 height 176
click at [190, 115] on video at bounding box center [209, 155] width 352 height 176
click at [187, 114] on video at bounding box center [209, 155] width 352 height 176
click at [254, 249] on icon at bounding box center [251, 249] width 11 height 11
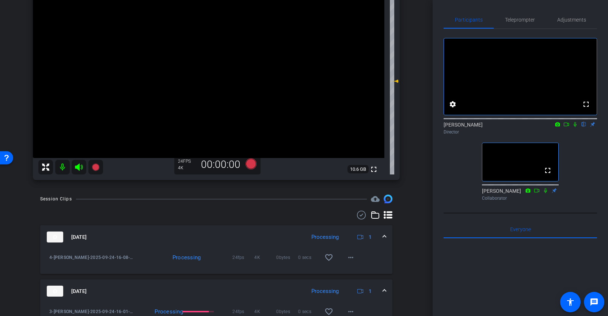
scroll to position [113, 0]
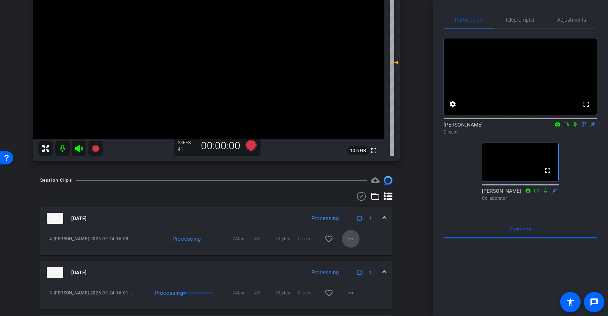
click at [348, 238] on mat-icon "more_horiz" at bounding box center [351, 238] width 9 height 9
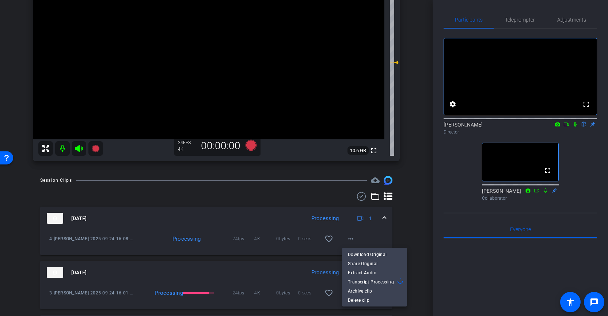
click at [414, 206] on div at bounding box center [304, 158] width 608 height 316
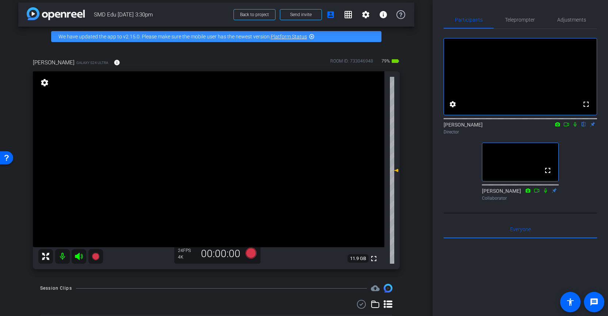
scroll to position [0, 0]
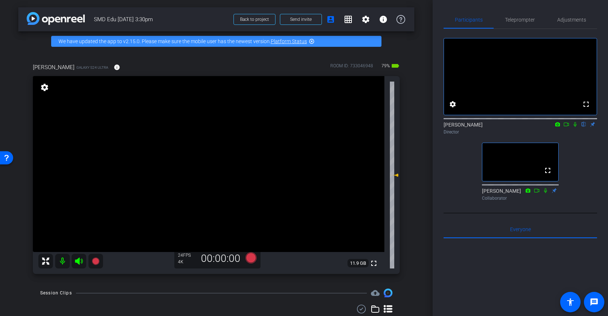
click at [576, 127] on icon at bounding box center [576, 124] width 6 height 5
click at [567, 127] on icon at bounding box center [567, 124] width 6 height 5
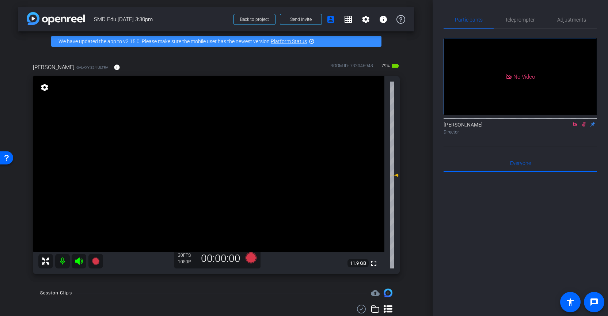
click at [80, 259] on icon at bounding box center [79, 261] width 9 height 9
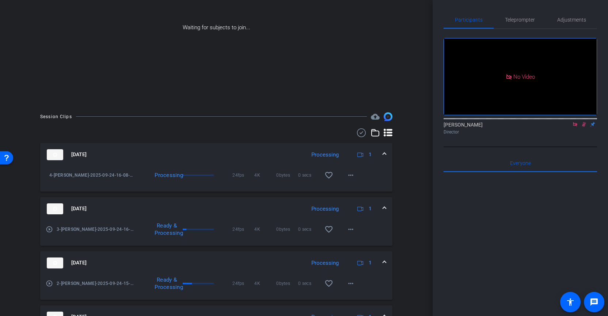
scroll to position [181, 0]
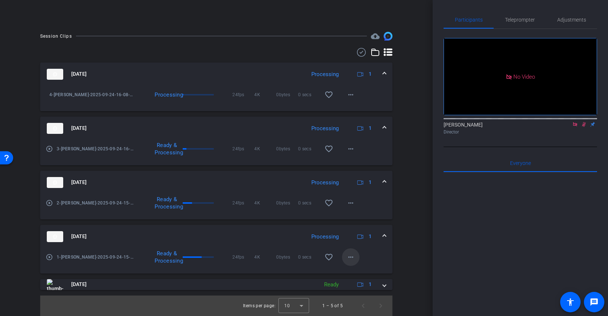
click at [351, 257] on mat-icon "more_horiz" at bounding box center [351, 257] width 9 height 9
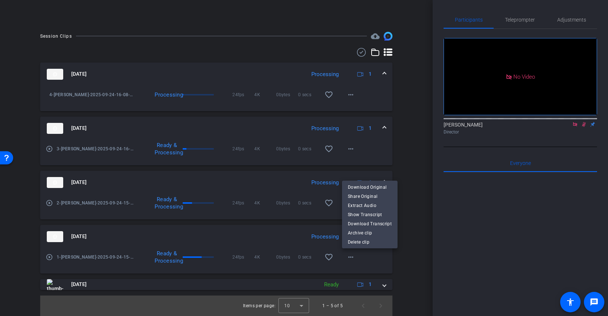
click at [408, 255] on div at bounding box center [304, 158] width 608 height 316
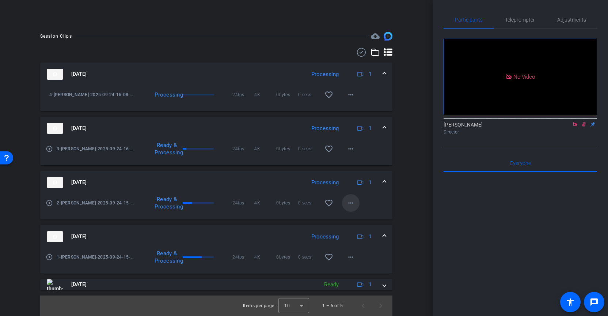
click at [350, 207] on span at bounding box center [351, 203] width 18 height 18
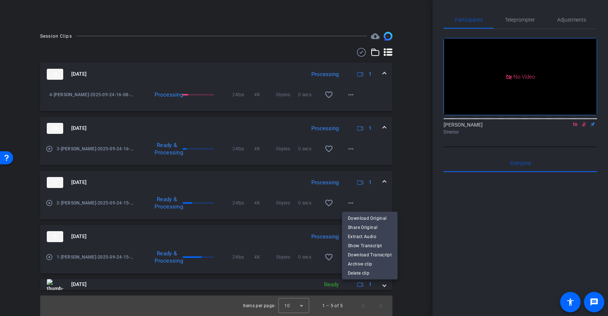
click at [408, 205] on div at bounding box center [304, 158] width 608 height 316
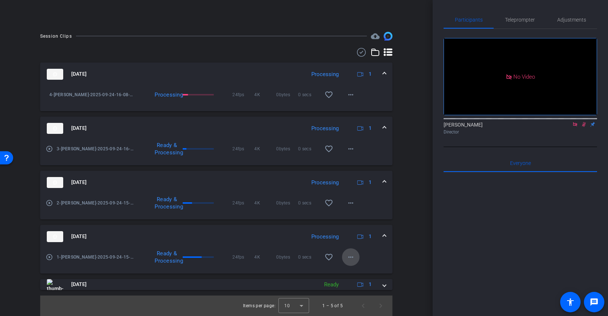
click at [348, 257] on mat-icon "more_horiz" at bounding box center [351, 257] width 9 height 9
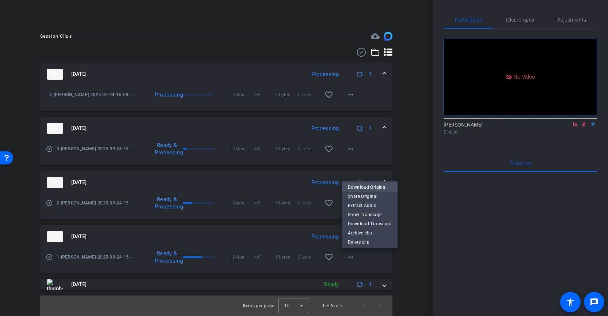
click at [361, 186] on span "Download Original" at bounding box center [370, 187] width 44 height 9
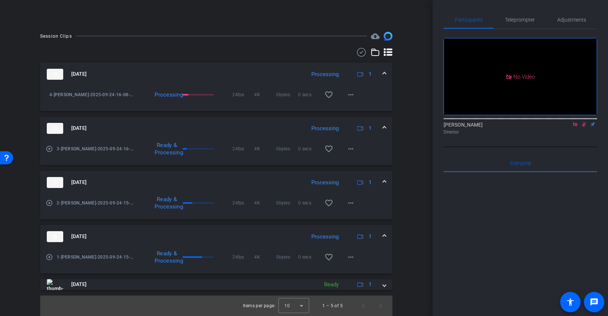
click at [412, 186] on div "Session Clips cloud_upload [DATE] Processing 1 4-[PERSON_NAME]-2025-09-24-16-08…" at bounding box center [216, 174] width 396 height 284
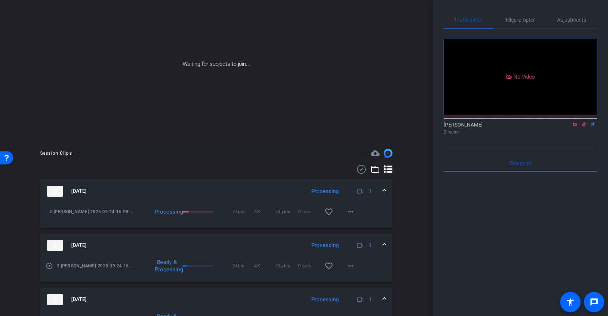
scroll to position [59, 0]
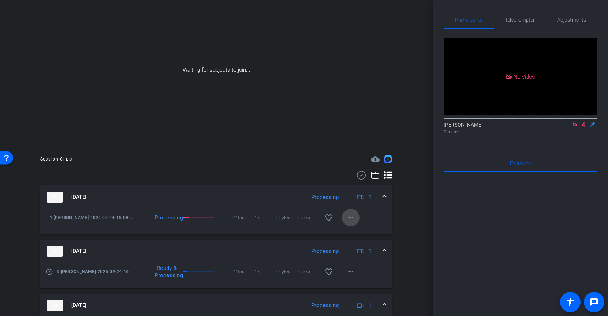
click at [354, 216] on mat-icon "more_horiz" at bounding box center [351, 217] width 9 height 9
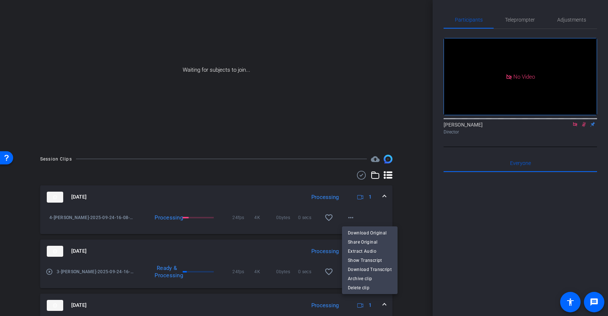
click at [414, 208] on div at bounding box center [304, 158] width 608 height 316
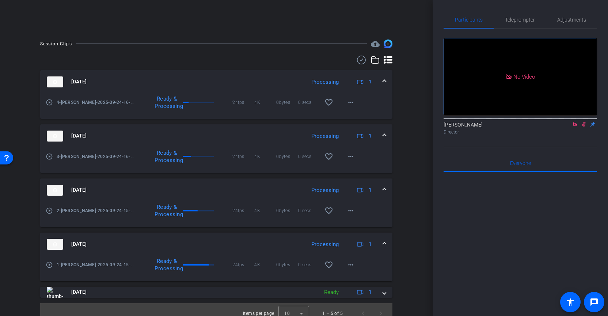
scroll to position [181, 0]
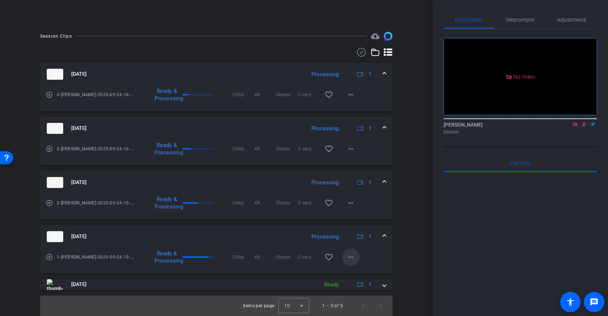
click at [349, 254] on mat-icon "more_horiz" at bounding box center [351, 257] width 9 height 9
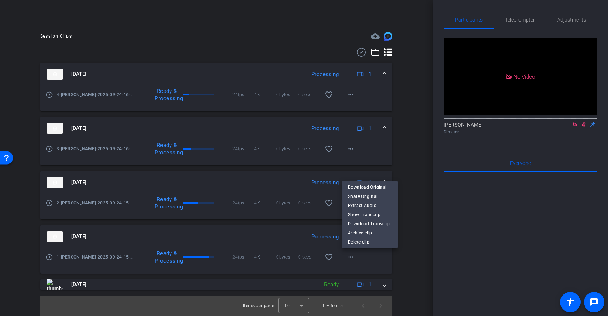
click at [407, 251] on div at bounding box center [304, 158] width 608 height 316
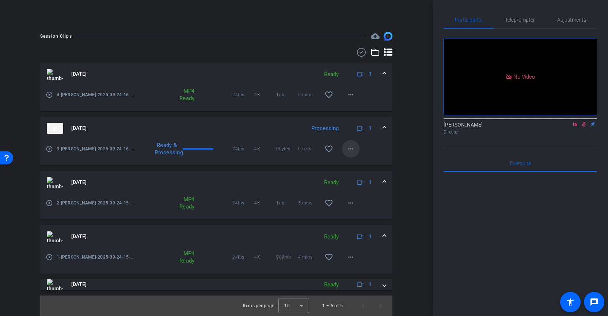
click at [354, 151] on mat-icon "more_horiz" at bounding box center [351, 148] width 9 height 9
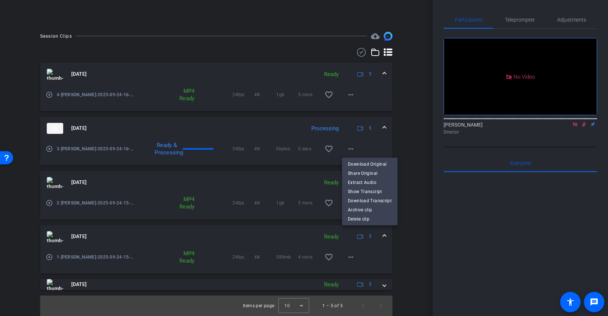
click at [408, 148] on div at bounding box center [304, 158] width 608 height 316
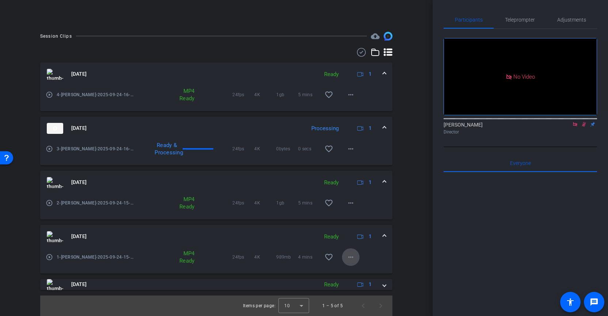
click at [352, 256] on mat-icon "more_horiz" at bounding box center [351, 257] width 9 height 9
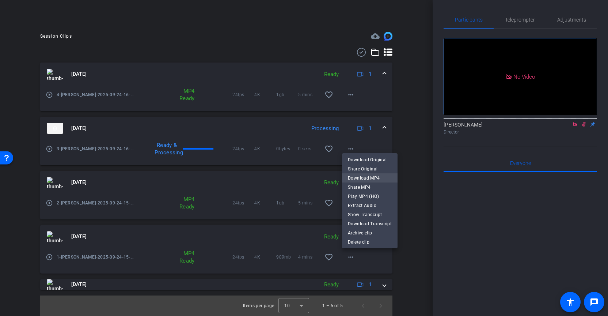
click at [374, 178] on span "Download MP4" at bounding box center [370, 178] width 44 height 9
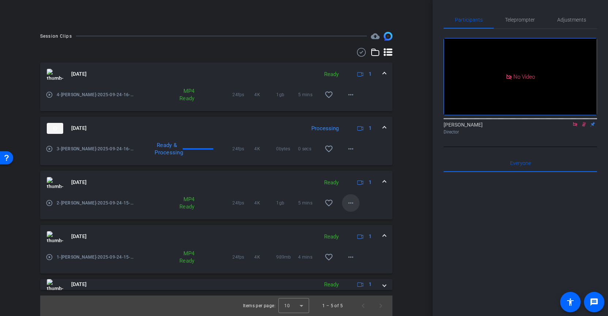
click at [352, 203] on mat-icon "more_horiz" at bounding box center [351, 203] width 9 height 9
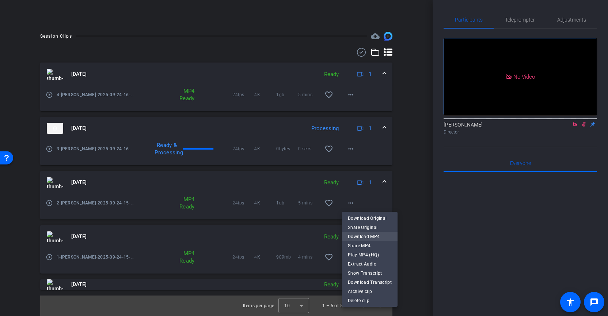
click at [357, 237] on span "Download MP4" at bounding box center [370, 236] width 44 height 9
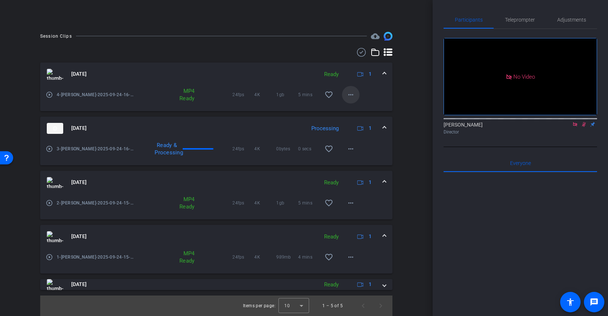
click at [352, 95] on mat-icon "more_horiz" at bounding box center [351, 94] width 9 height 9
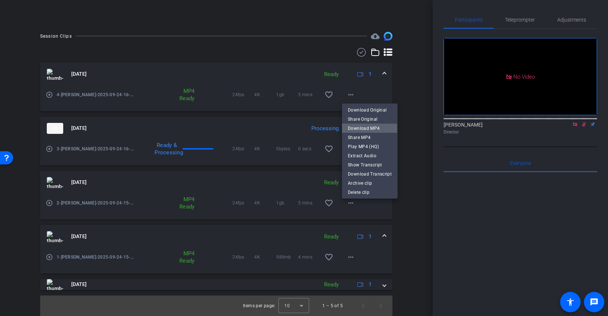
click at [362, 128] on span "Download MP4" at bounding box center [370, 128] width 44 height 9
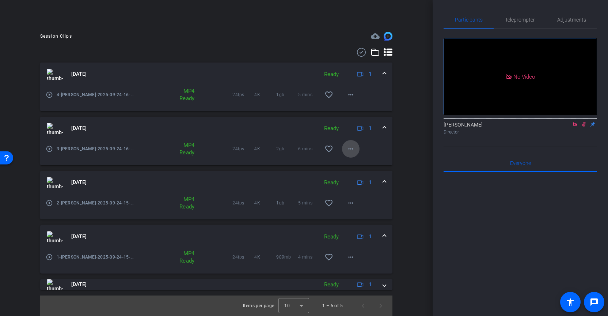
click at [348, 151] on mat-icon "more_horiz" at bounding box center [351, 148] width 9 height 9
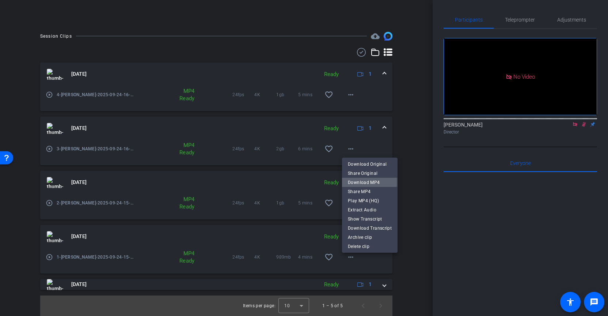
click at [362, 181] on span "Download MP4" at bounding box center [370, 182] width 44 height 9
